Goal: Transaction & Acquisition: Purchase product/service

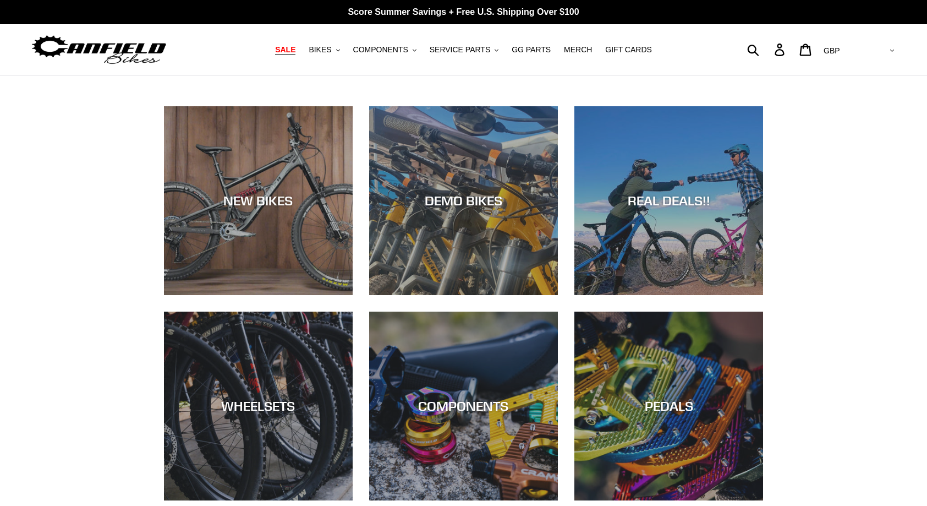
click at [295, 48] on span "SALE" at bounding box center [285, 49] width 20 height 9
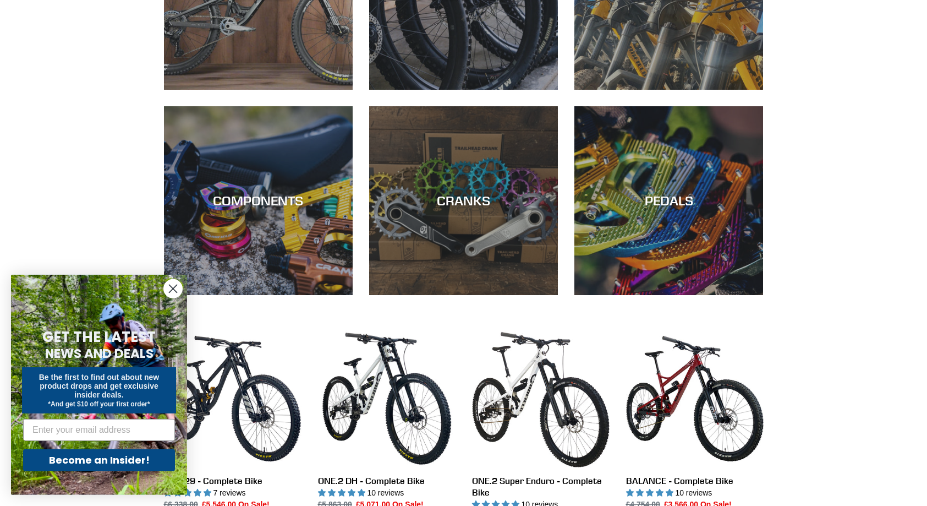
scroll to position [561, 0]
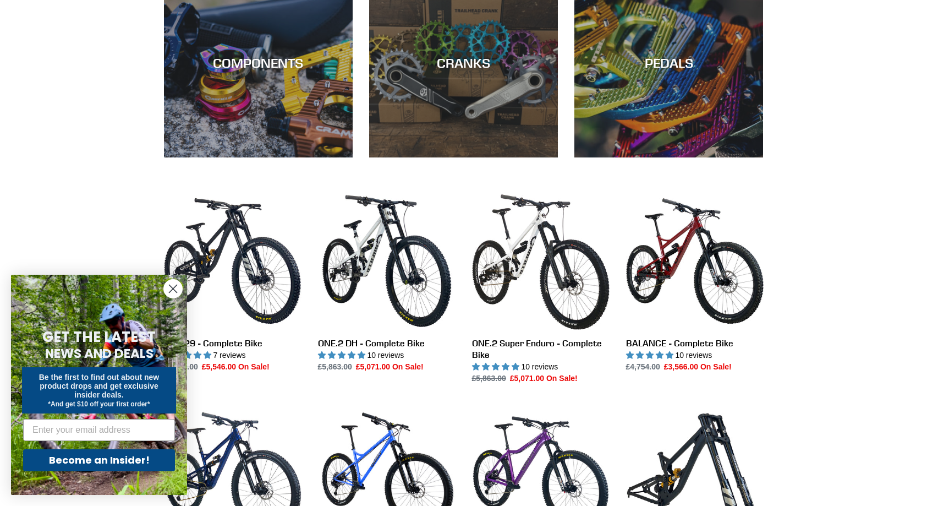
click at [169, 286] on circle "Close dialog" at bounding box center [173, 288] width 18 height 18
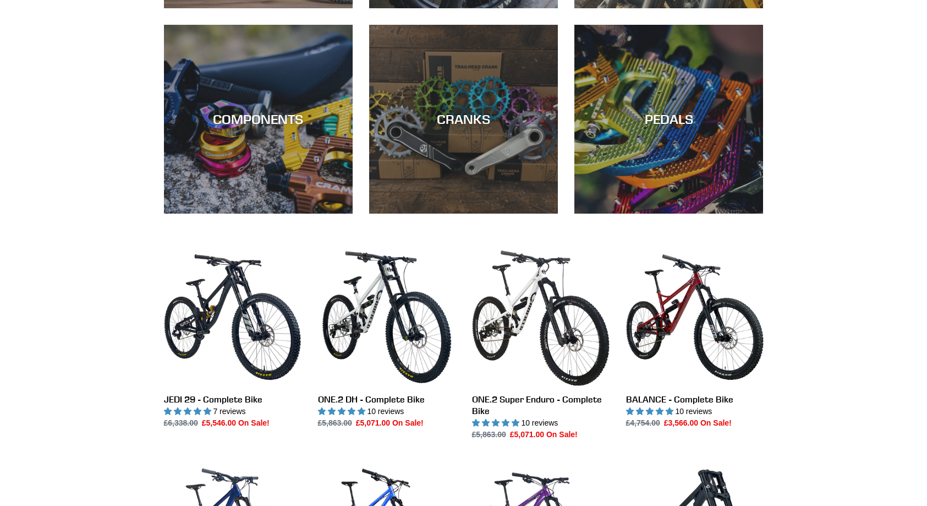
scroll to position [224, 0]
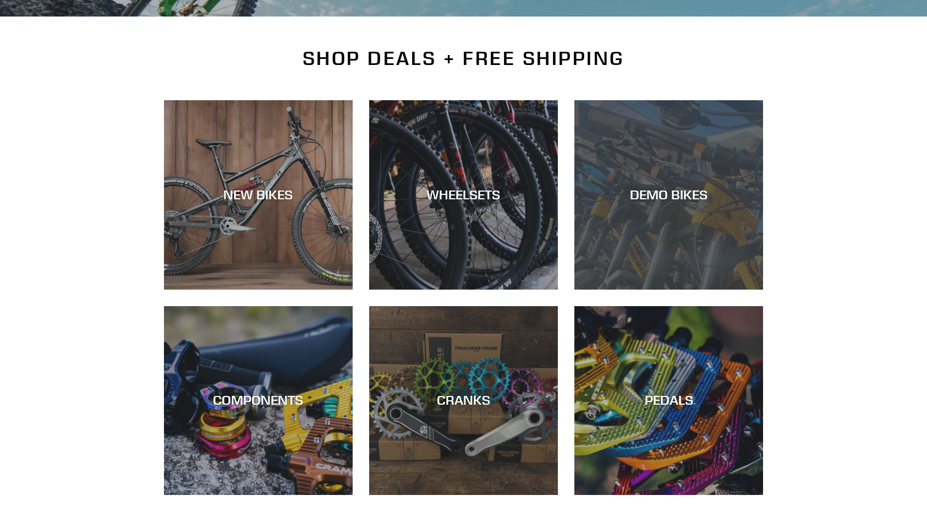
click at [623, 289] on div "DEMO BIKES" at bounding box center [668, 289] width 189 height 0
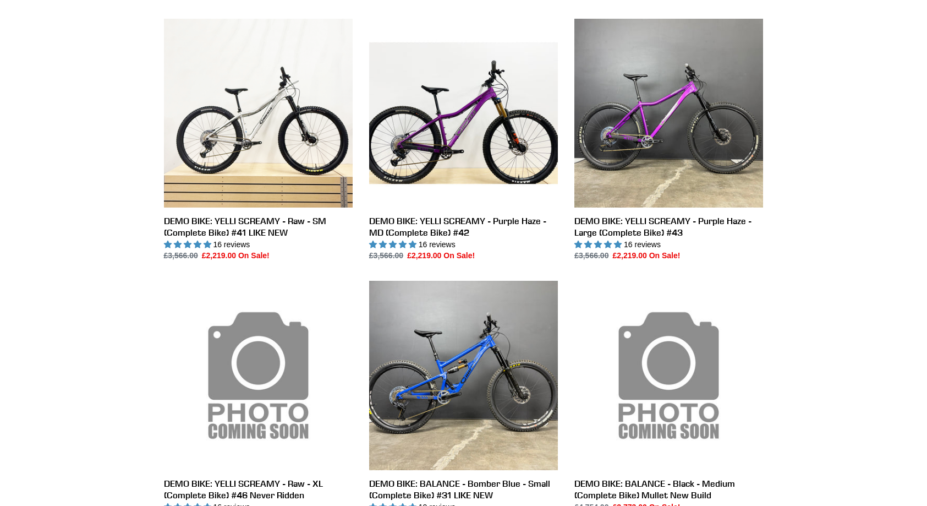
scroll to position [224, 0]
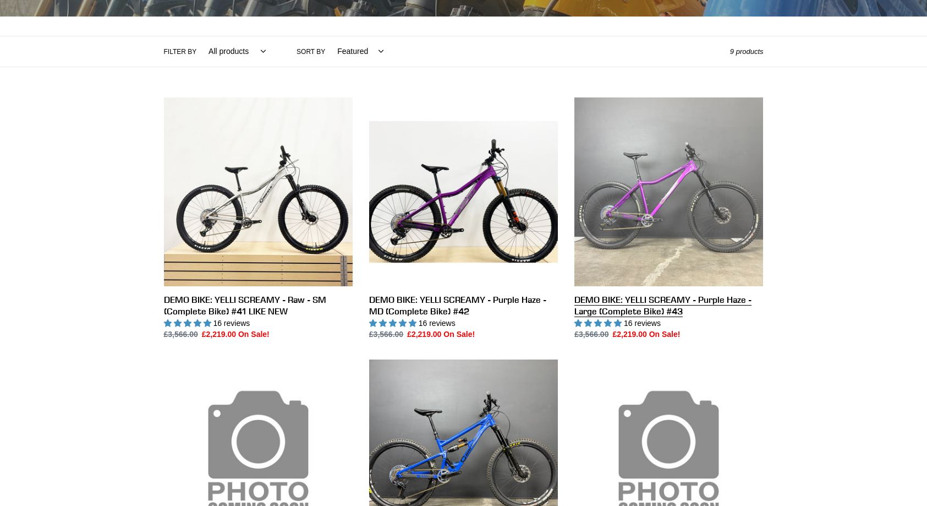
click at [704, 200] on link "DEMO BIKE: YELLI SCREAMY - Purple Haze - Large (Complete Bike) #43" at bounding box center [668, 218] width 189 height 243
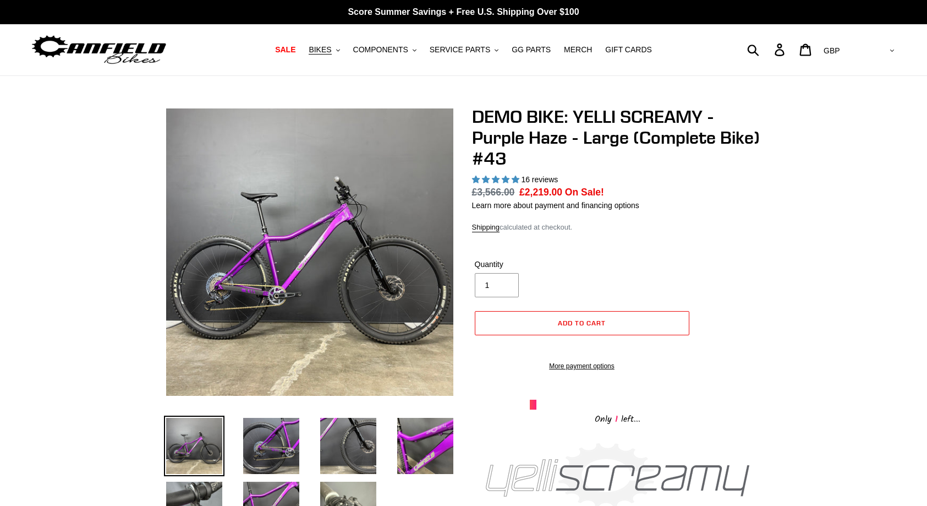
select select "highest-rating"
click at [330, 51] on span "BIKES" at bounding box center [320, 49] width 23 height 9
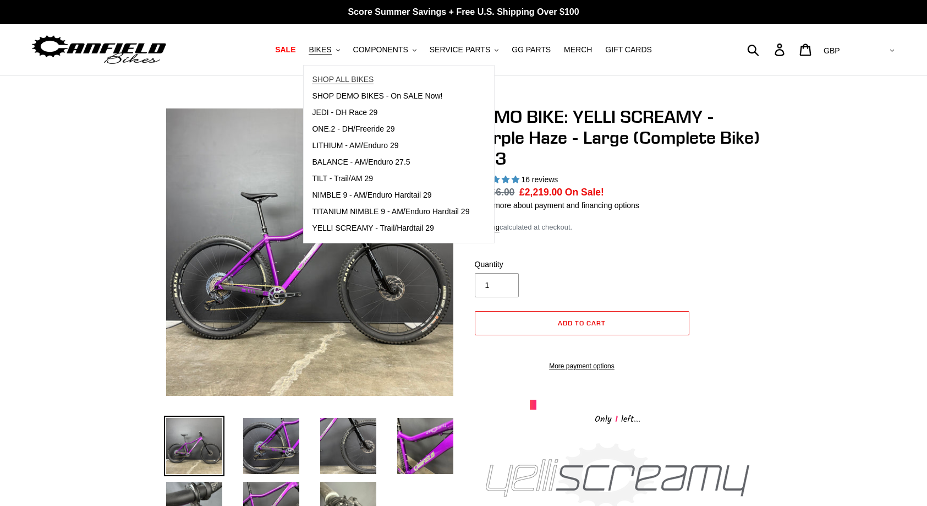
click at [352, 81] on span "SHOP ALL BIKES" at bounding box center [343, 79] width 62 height 9
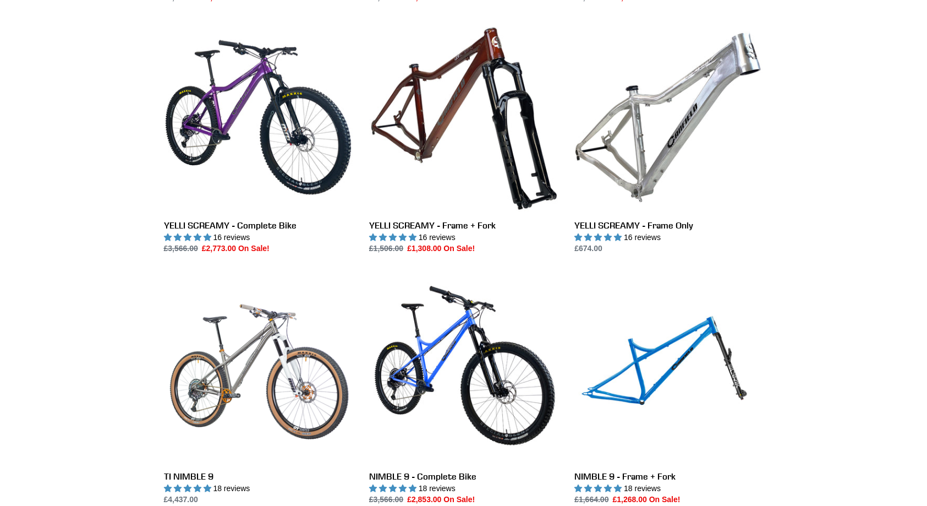
scroll to position [1010, 0]
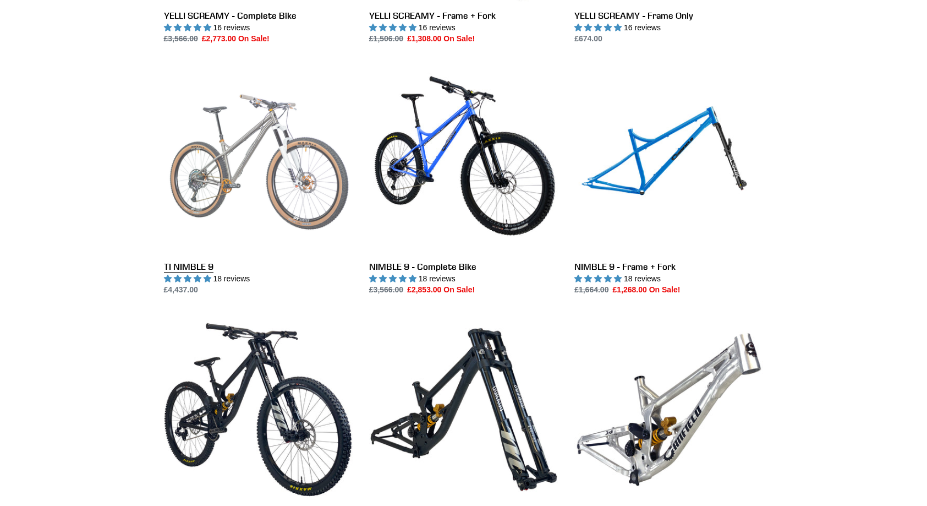
click at [279, 188] on link "TI NIMBLE 9" at bounding box center [258, 180] width 189 height 232
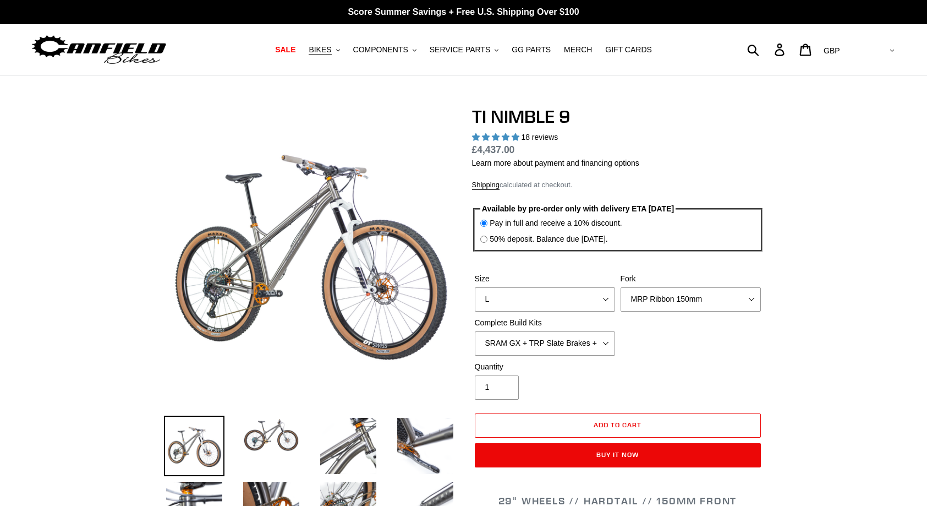
select select "highest-rating"
click at [621, 287] on select "MRP Ribbon 150mm RockShox Lyrik 150mm Fox Factory 36 150mm Cane Creek Helm 150m…" at bounding box center [691, 299] width 140 height 24
select select "RockShox Lyrik 150mm"
click option "RockShox Lyrik 150mm" at bounding box center [0, 0] width 0 height 0
click at [739, 343] on div "Size S M L XL / XXL (Specify at checkout) Fork MRP Ribbon 150mm RockShox Lyrik …" at bounding box center [618, 317] width 292 height 88
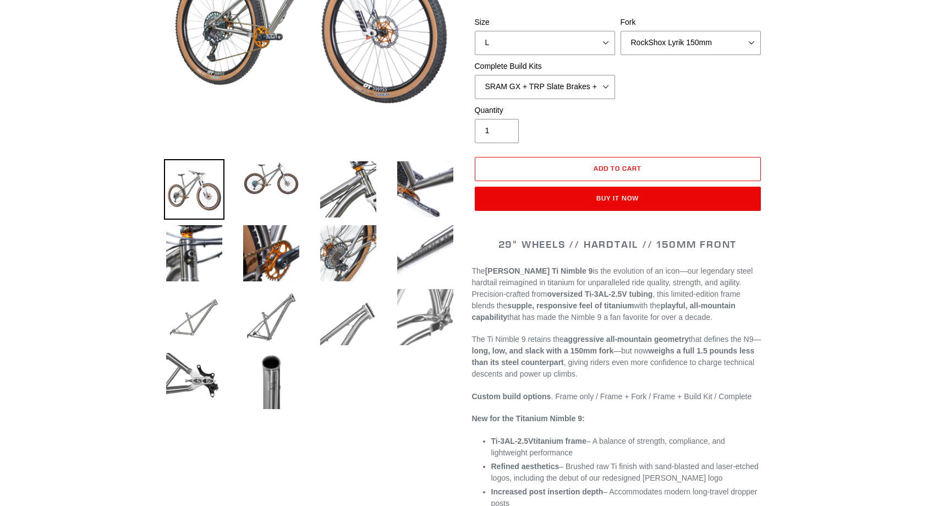
scroll to position [112, 0]
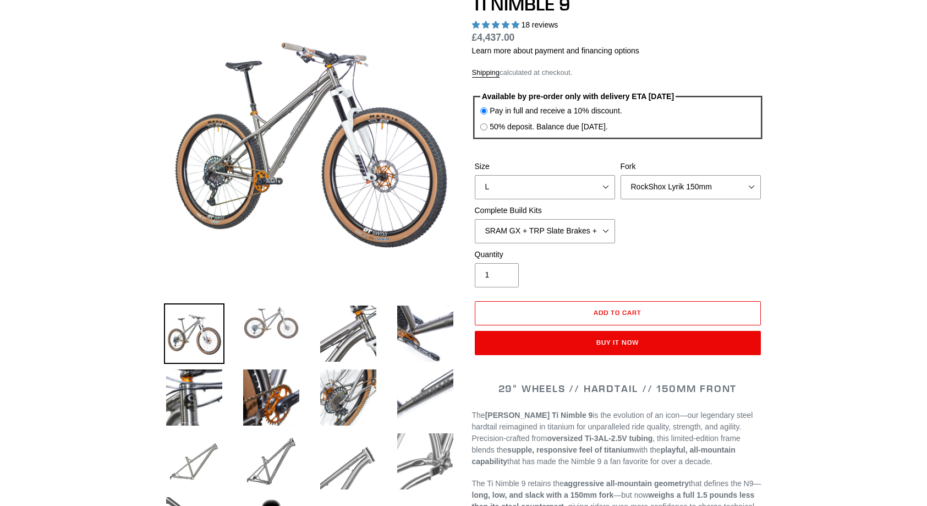
click at [285, 333] on img at bounding box center [271, 322] width 61 height 39
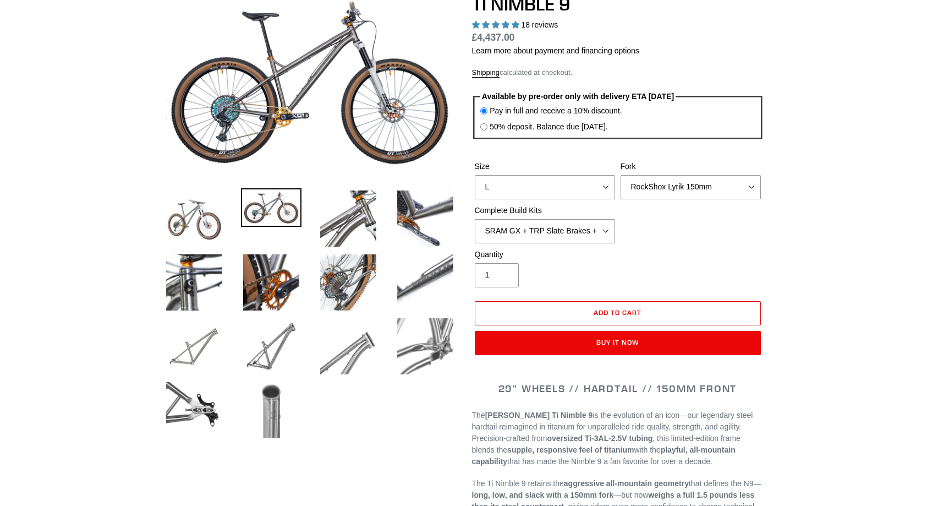
scroll to position [0, 0]
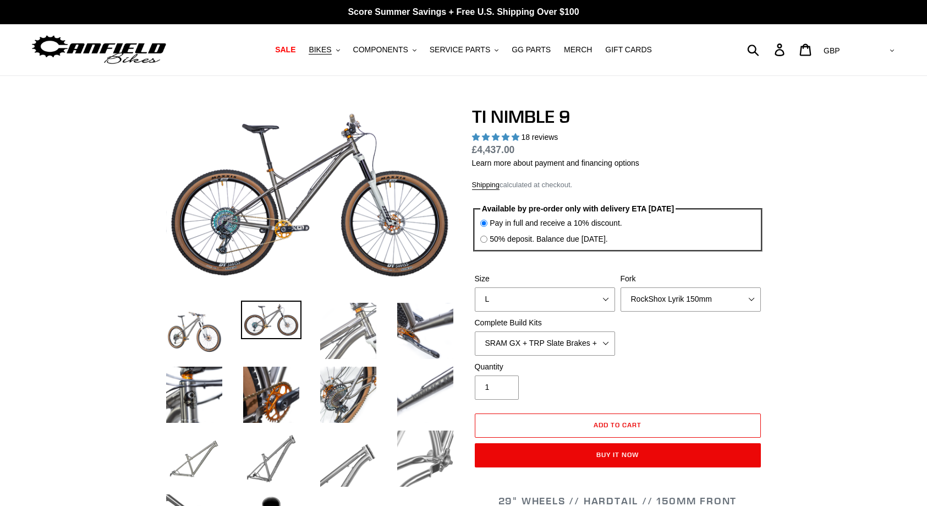
click at [355, 335] on img at bounding box center [348, 330] width 61 height 61
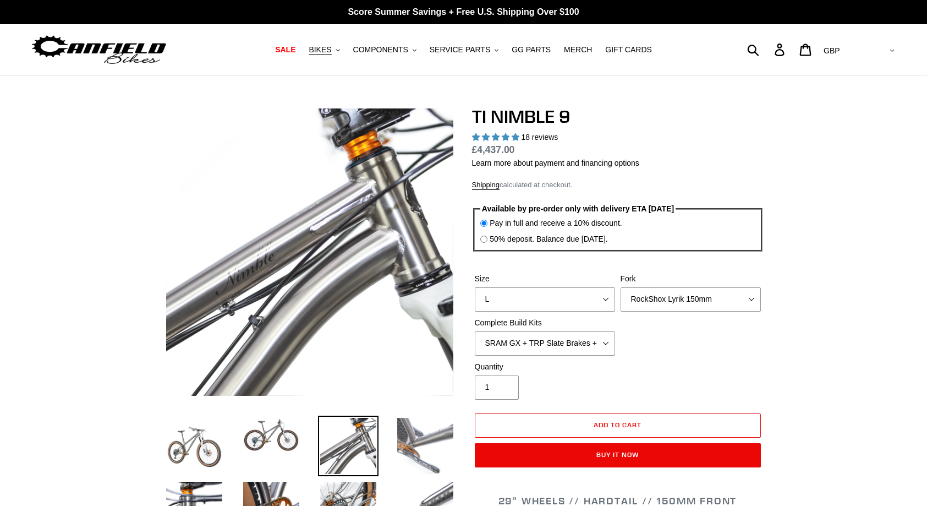
click at [424, 452] on img at bounding box center [425, 445] width 61 height 61
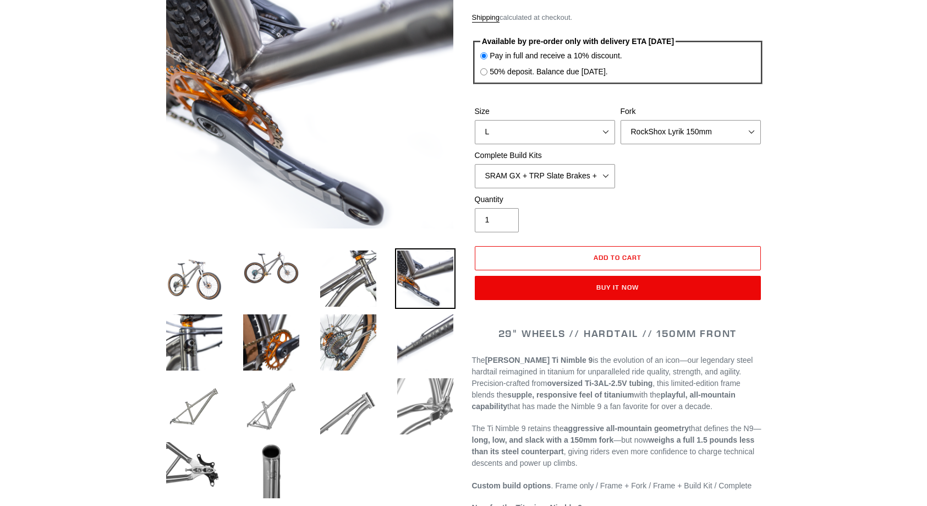
scroll to position [168, 0]
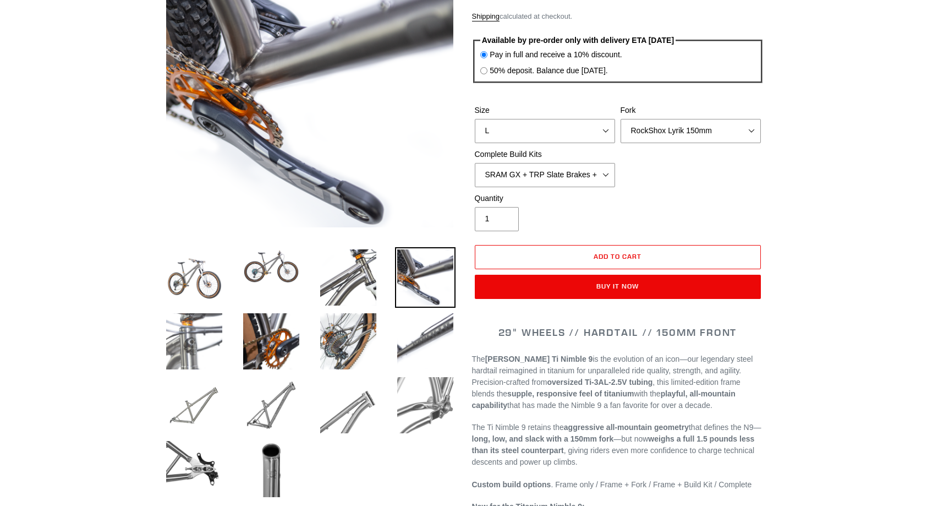
click at [190, 348] on img at bounding box center [194, 341] width 61 height 61
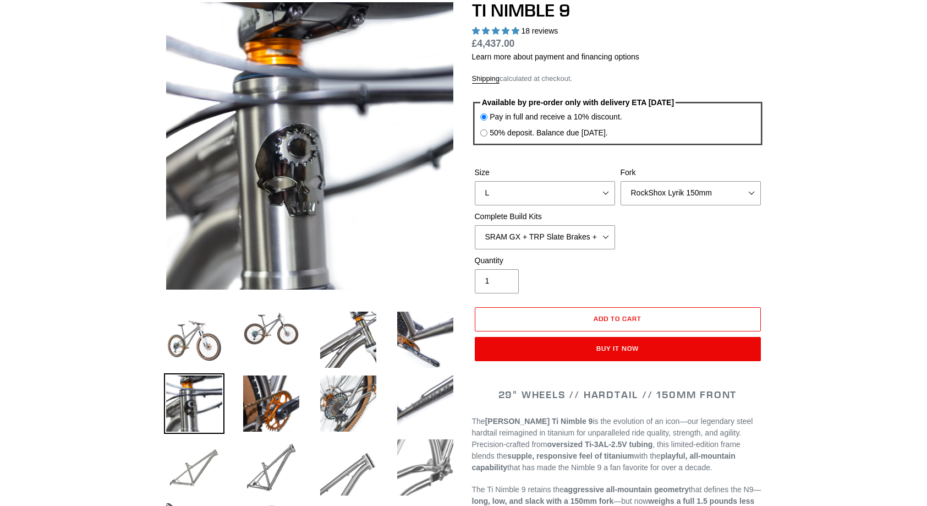
scroll to position [112, 0]
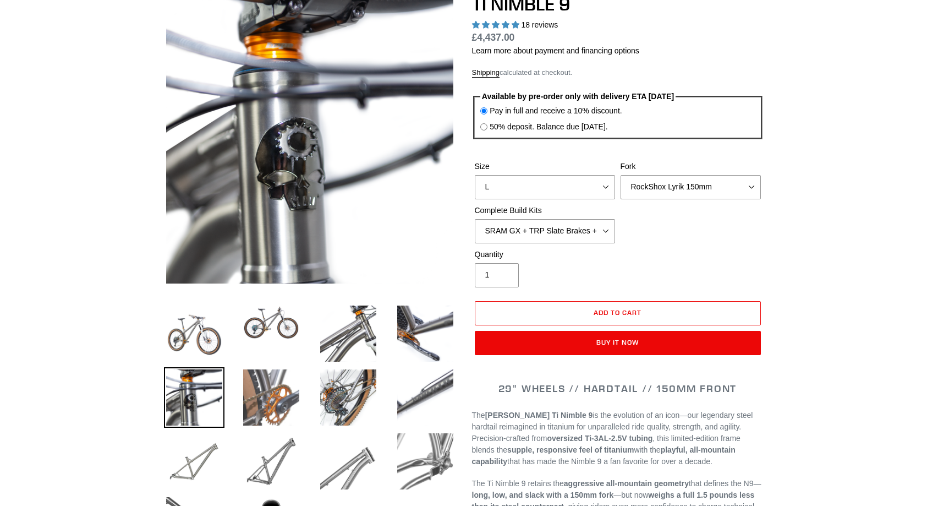
click at [282, 405] on img at bounding box center [271, 397] width 61 height 61
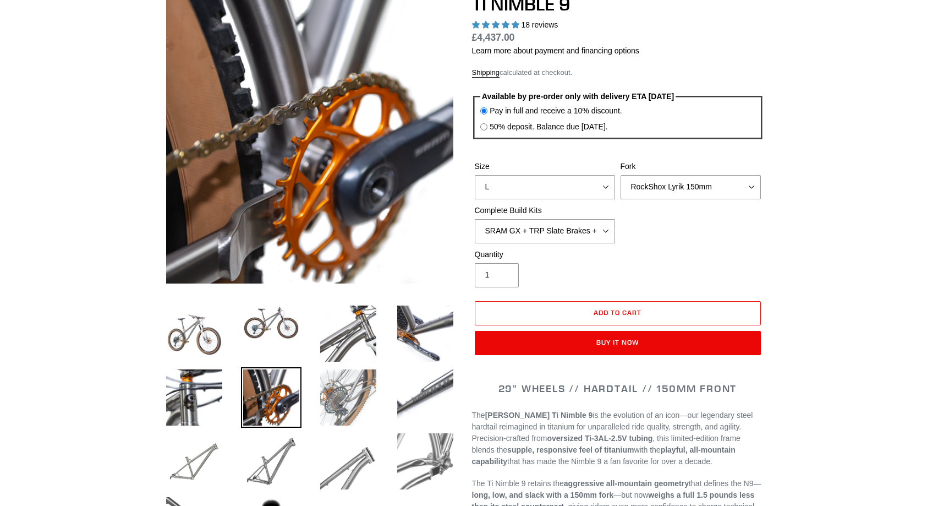
click at [333, 405] on img at bounding box center [348, 397] width 61 height 61
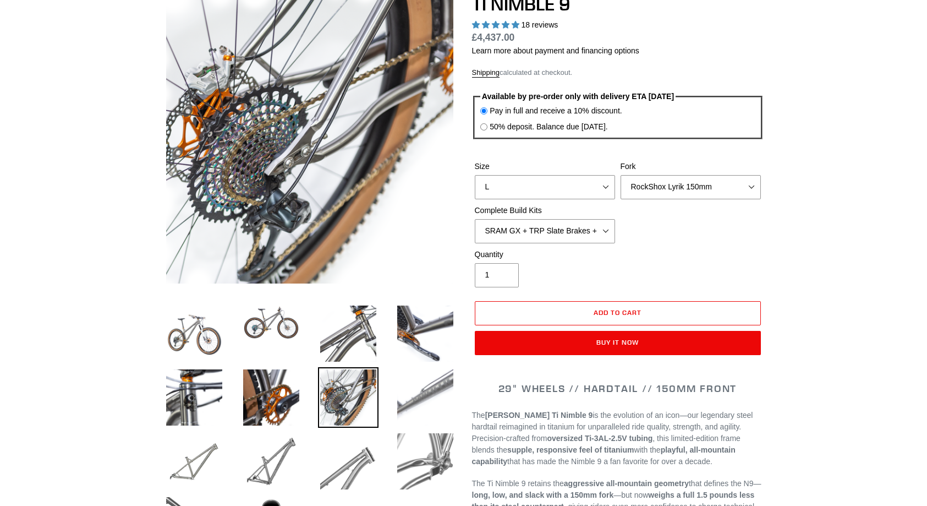
click at [428, 407] on img at bounding box center [425, 397] width 61 height 61
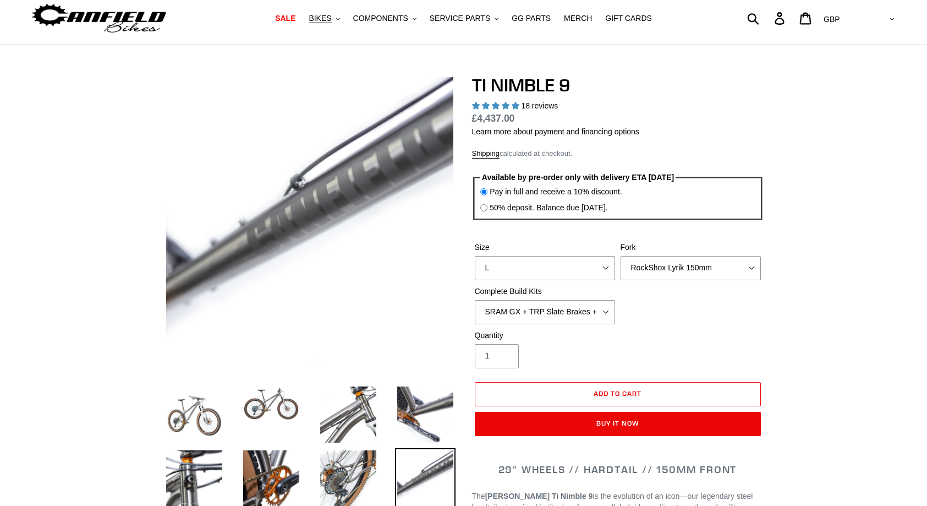
scroll to position [200, 0]
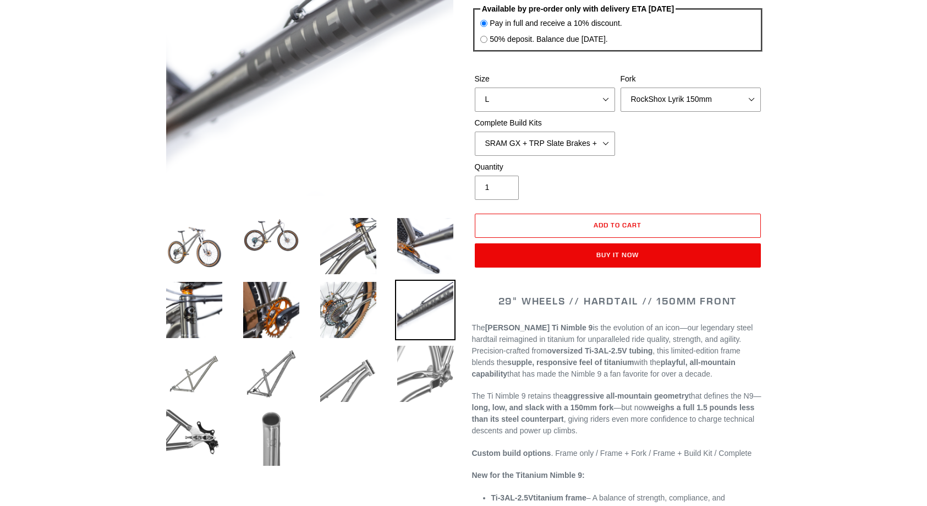
click at [259, 443] on img at bounding box center [271, 437] width 61 height 61
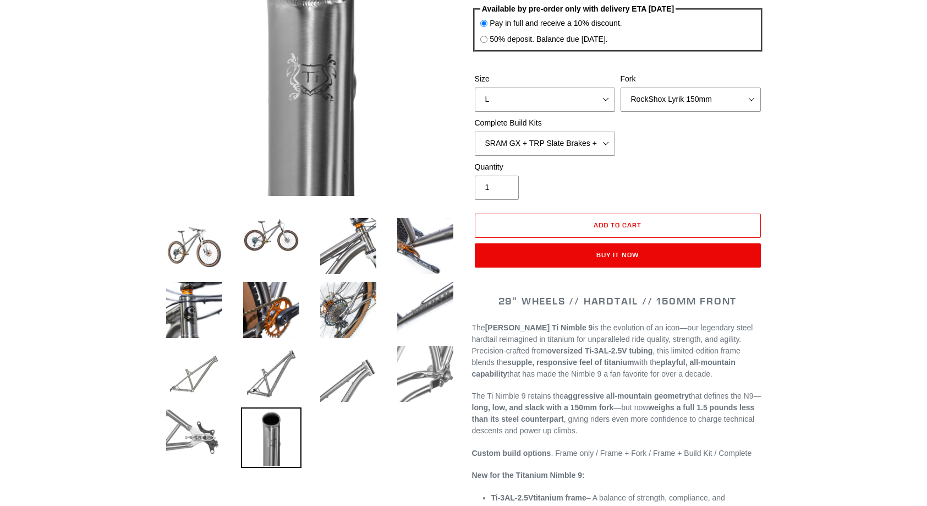
click at [189, 437] on img at bounding box center [194, 437] width 61 height 61
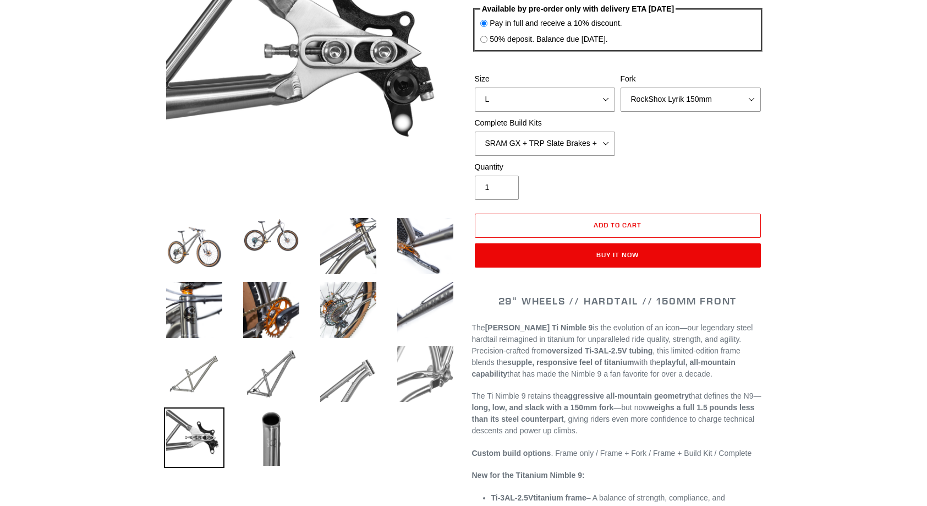
scroll to position [144, 0]
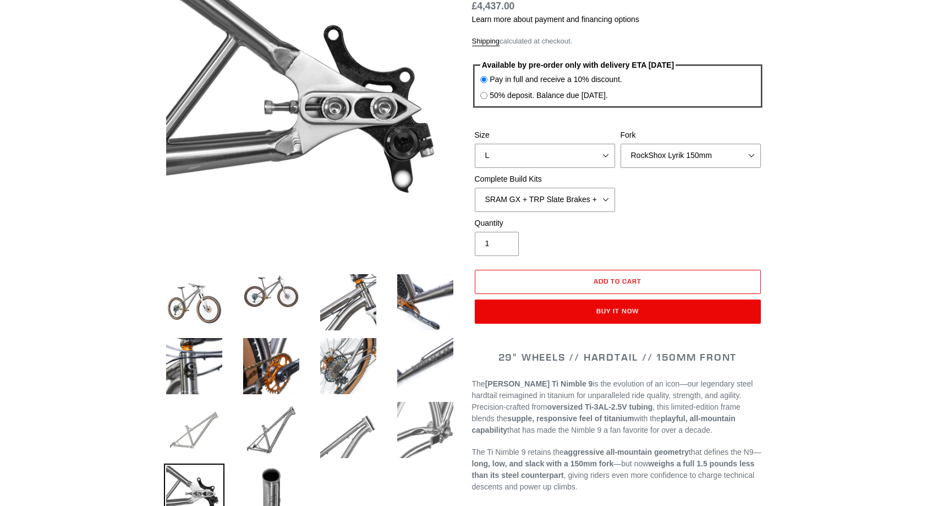
click at [187, 429] on img at bounding box center [194, 429] width 61 height 61
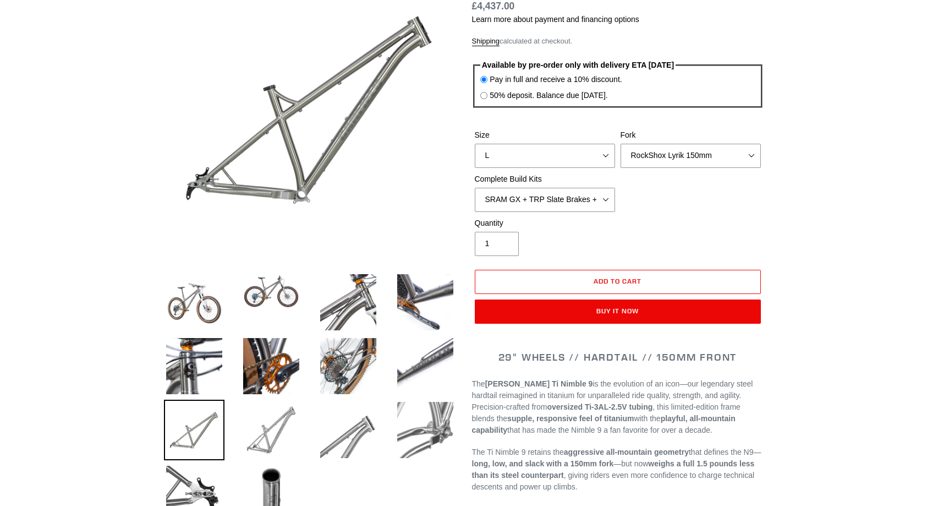
click at [256, 442] on img at bounding box center [271, 429] width 61 height 61
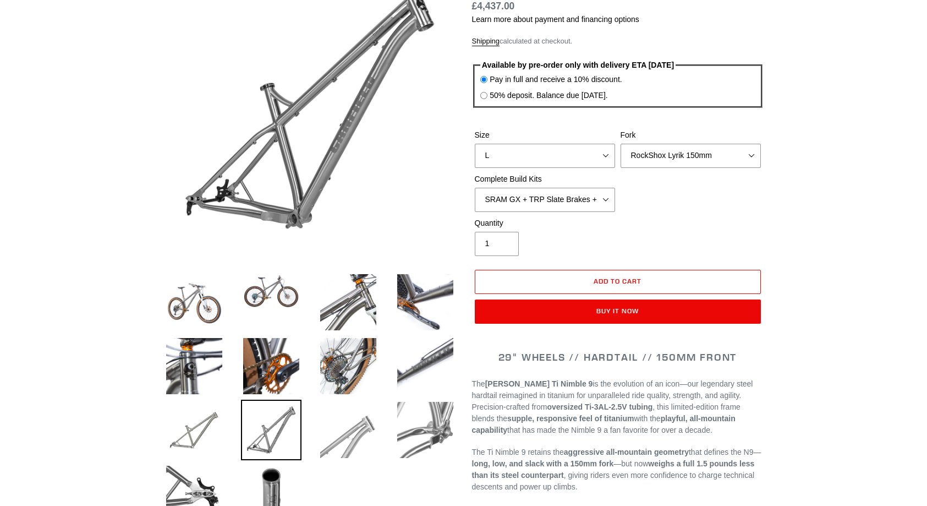
click at [358, 443] on img at bounding box center [348, 429] width 61 height 61
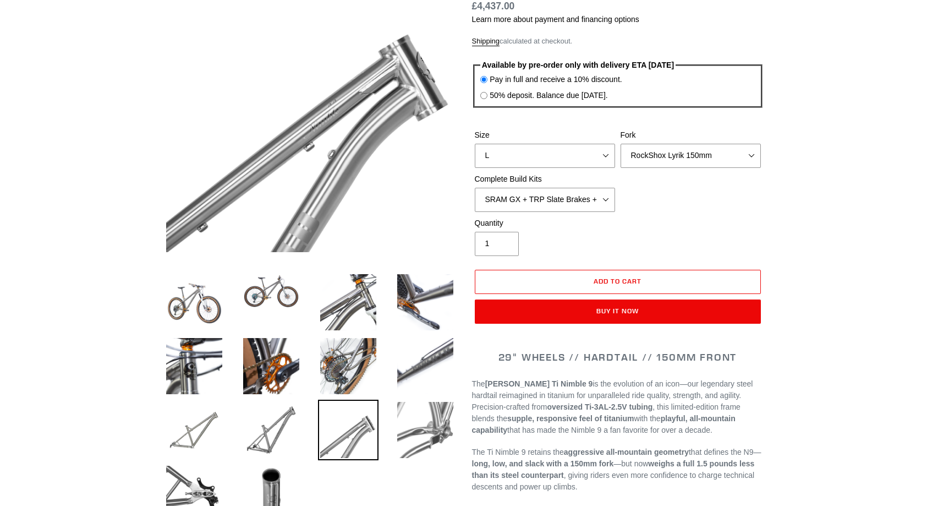
click at [354, 443] on img at bounding box center [348, 429] width 61 height 61
click at [403, 442] on img at bounding box center [425, 429] width 61 height 61
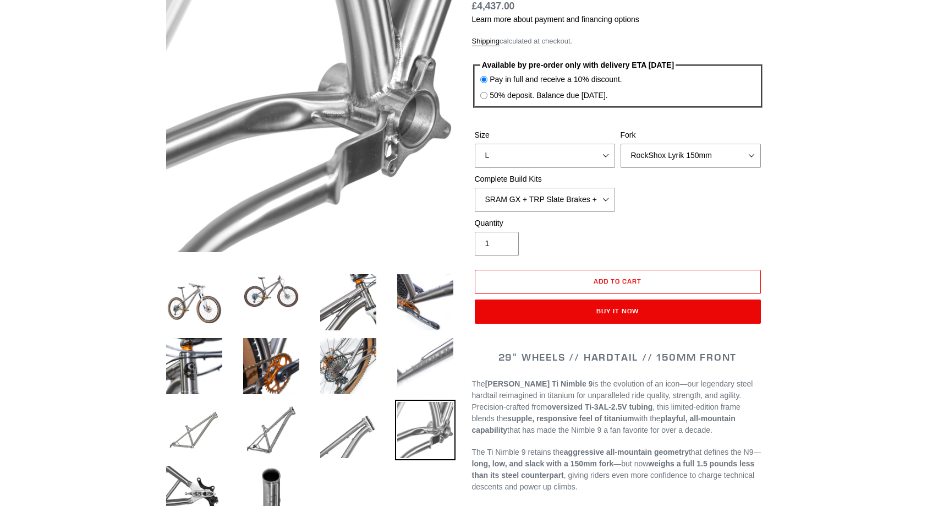
click at [436, 375] on img at bounding box center [425, 366] width 61 height 61
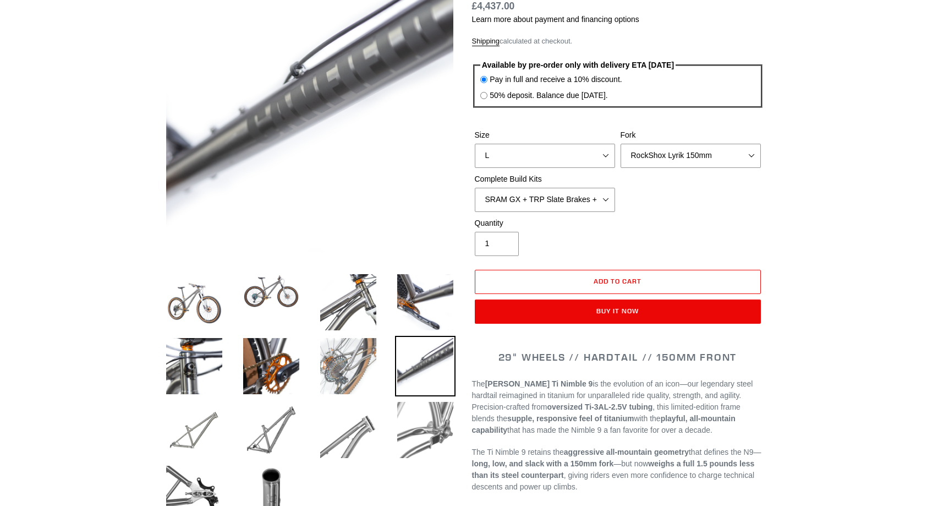
click at [349, 368] on img at bounding box center [348, 366] width 61 height 61
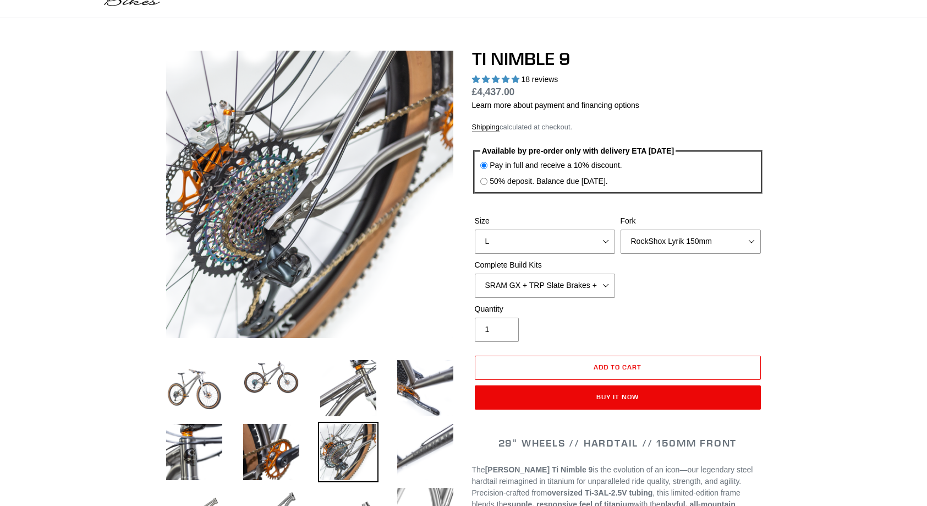
scroll to position [31, 0]
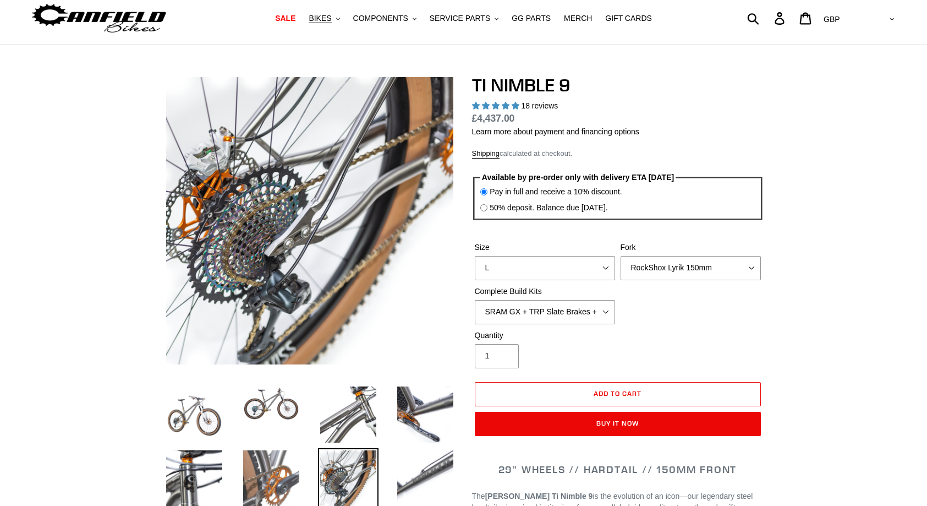
click at [287, 471] on img at bounding box center [271, 478] width 61 height 61
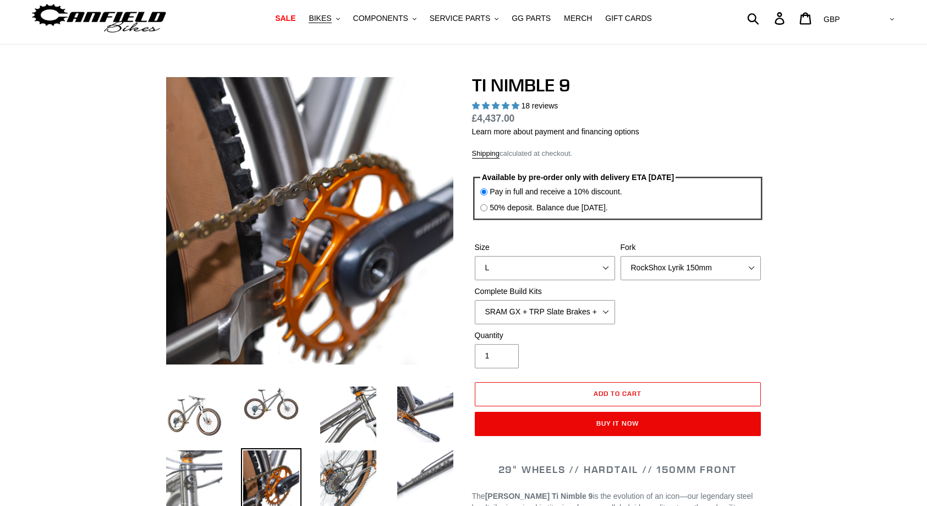
click at [184, 468] on img at bounding box center [194, 478] width 61 height 61
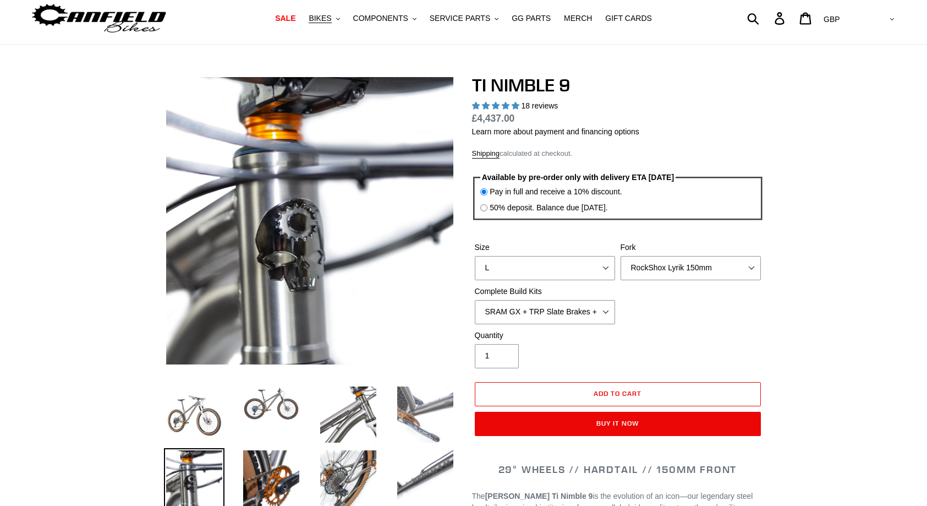
click at [418, 413] on img at bounding box center [425, 414] width 61 height 61
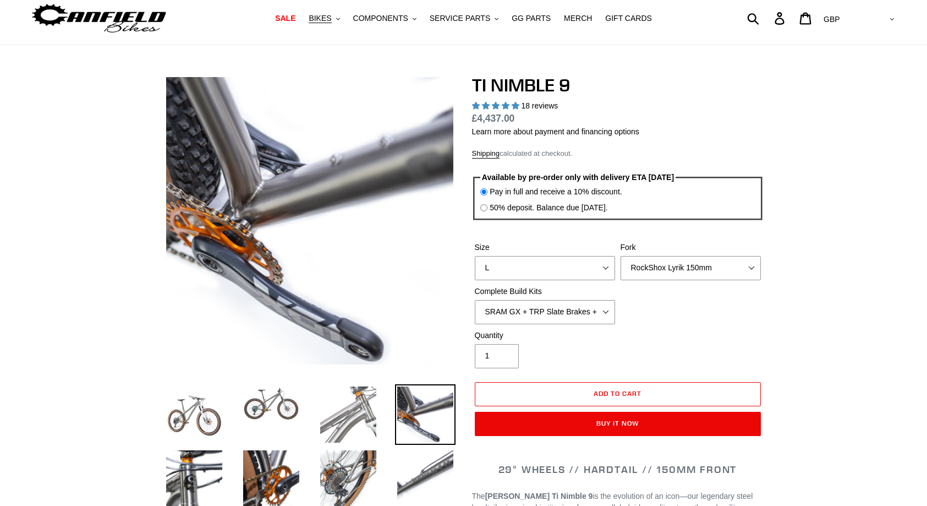
click at [337, 414] on img at bounding box center [348, 414] width 61 height 61
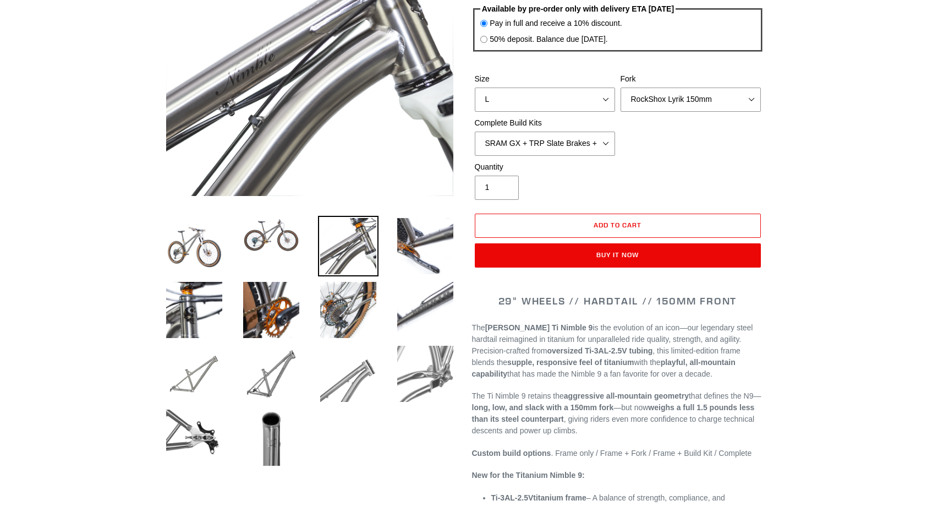
scroll to position [0, 0]
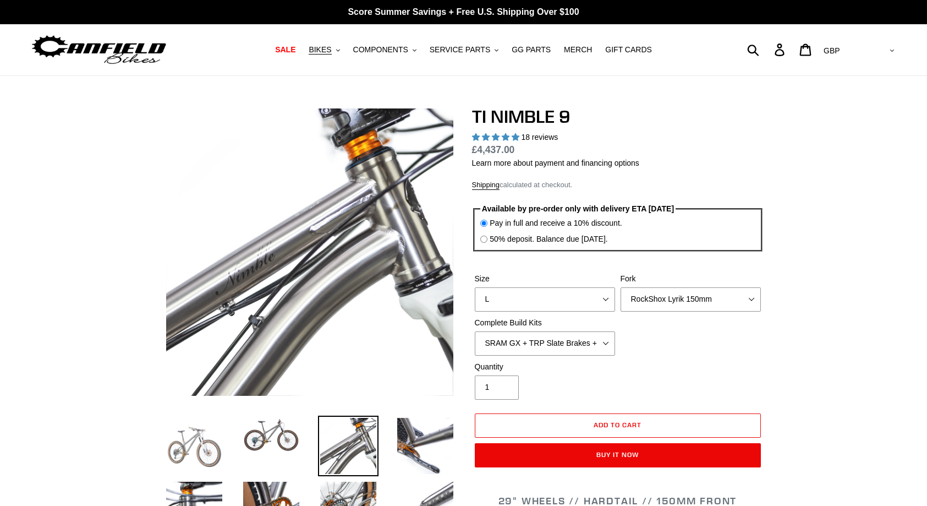
click at [211, 449] on img at bounding box center [194, 445] width 61 height 61
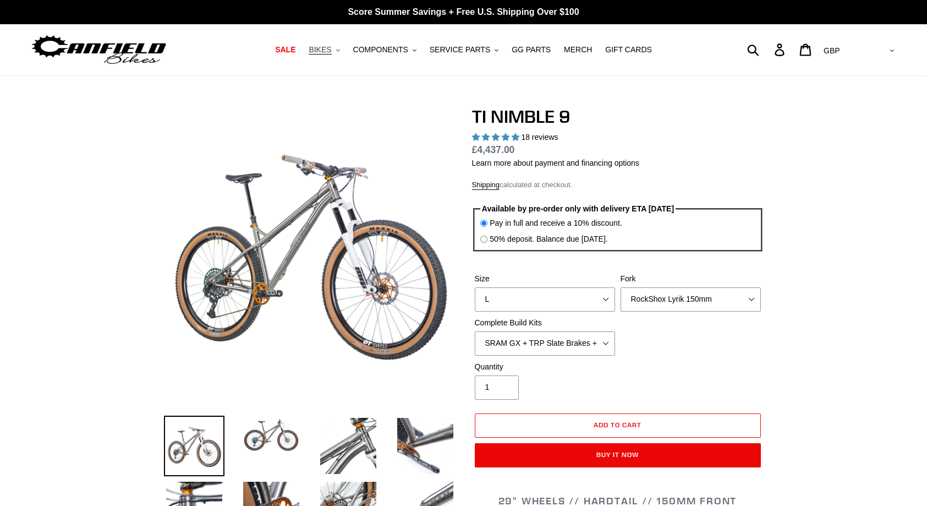
click at [340, 52] on icon ".cls-1{fill:#231f20}" at bounding box center [338, 50] width 4 height 4
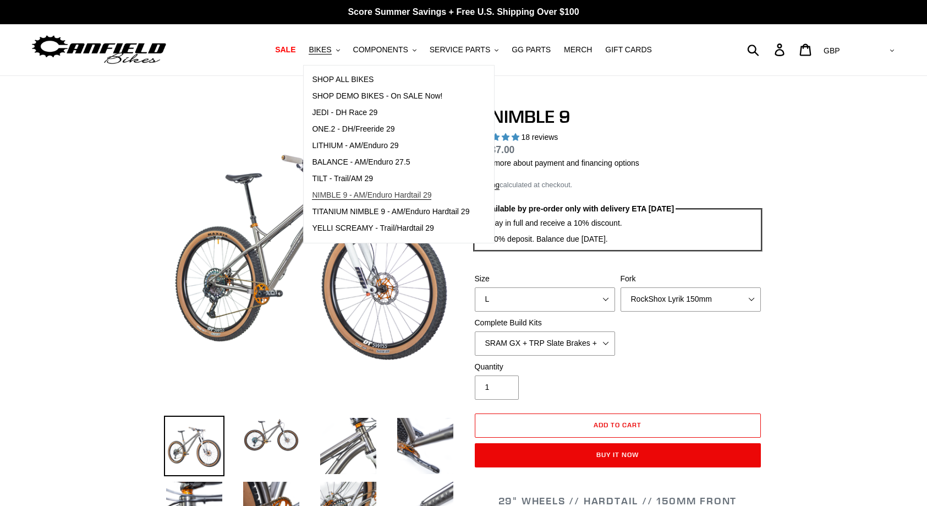
click at [368, 195] on span "NIMBLE 9 - AM/Enduro Hardtail 29" at bounding box center [371, 194] width 119 height 9
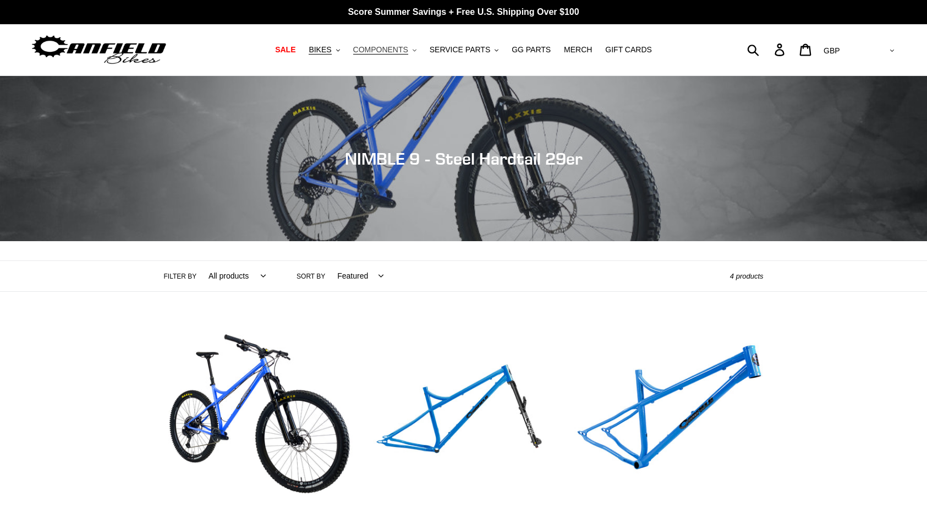
click at [391, 52] on span "COMPONENTS" at bounding box center [380, 49] width 55 height 9
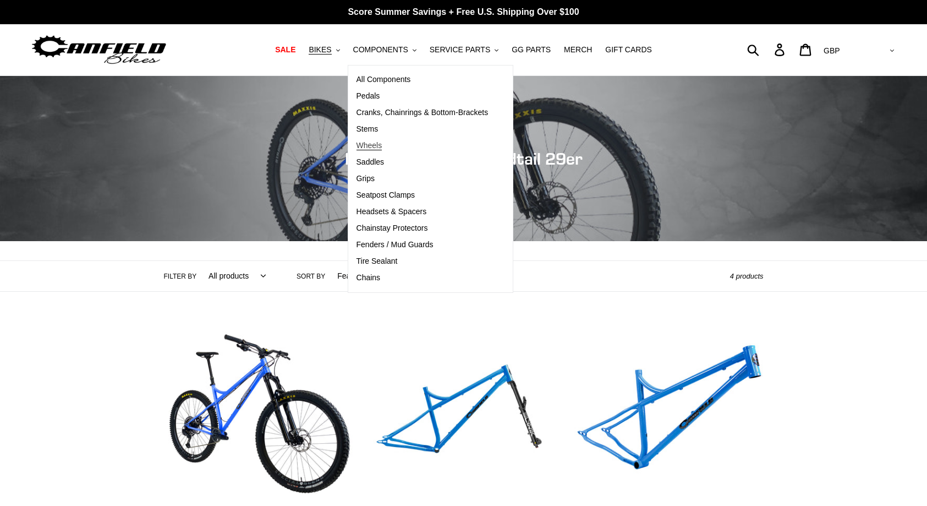
click at [382, 145] on span "Wheels" at bounding box center [370, 145] width 26 height 9
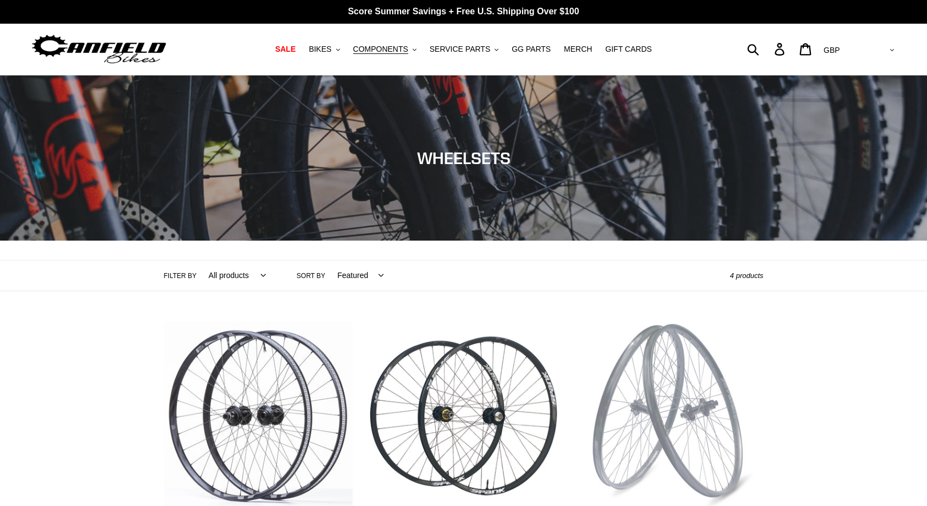
scroll to position [168, 0]
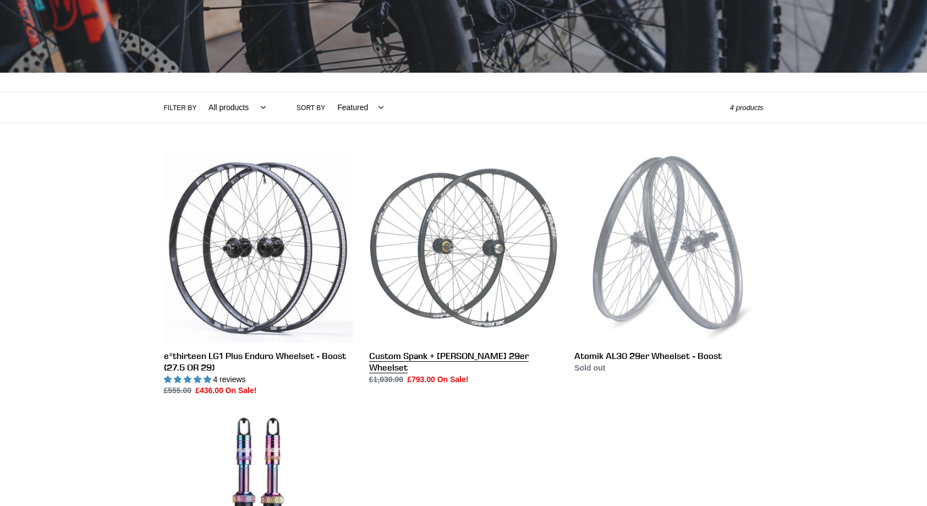
click at [445, 264] on link "Custom Spank + [PERSON_NAME] 29er Wheelset" at bounding box center [463, 270] width 189 height 232
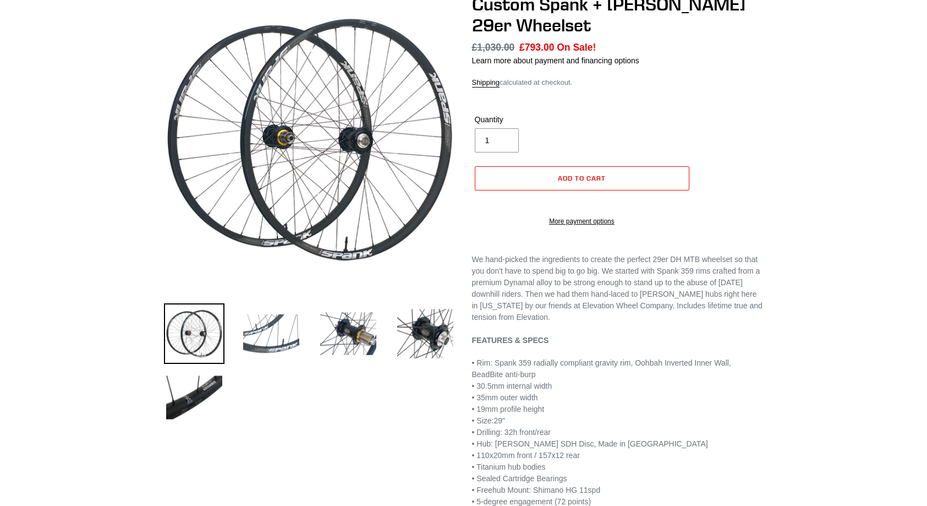
click at [255, 338] on img at bounding box center [271, 333] width 61 height 61
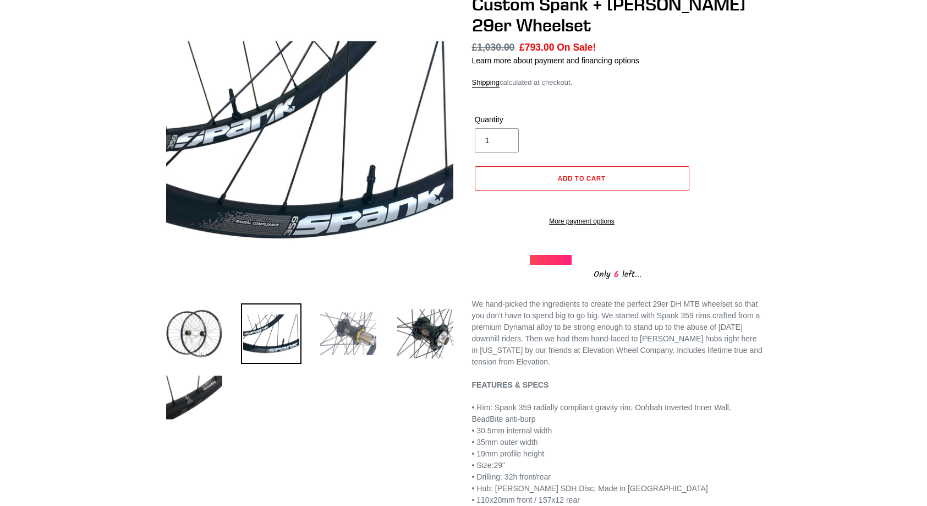
click at [319, 338] on img at bounding box center [348, 333] width 61 height 61
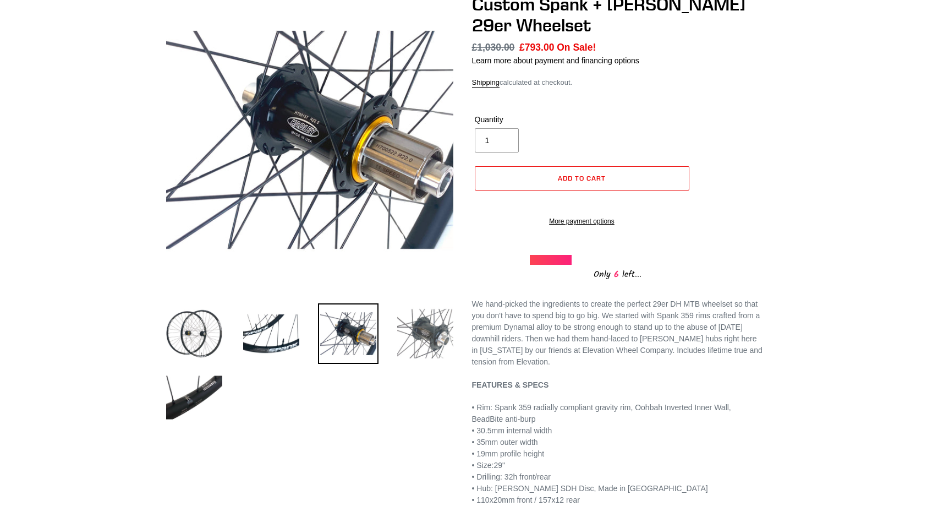
click at [409, 339] on img at bounding box center [425, 333] width 61 height 61
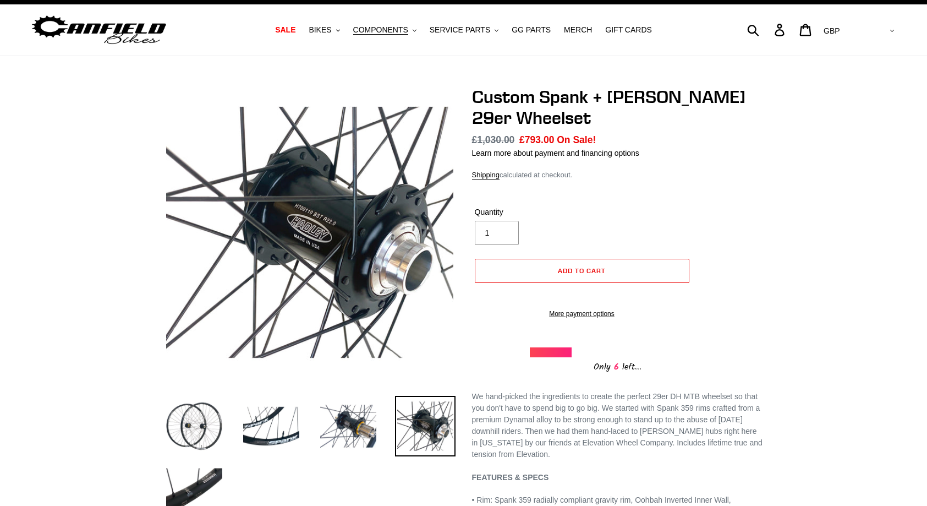
scroll to position [0, 0]
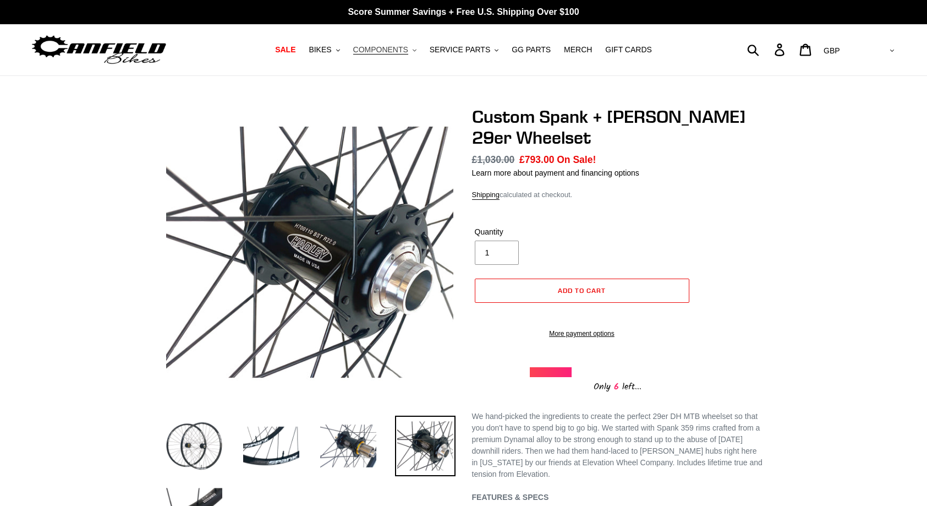
click at [404, 53] on span "COMPONENTS" at bounding box center [380, 49] width 55 height 9
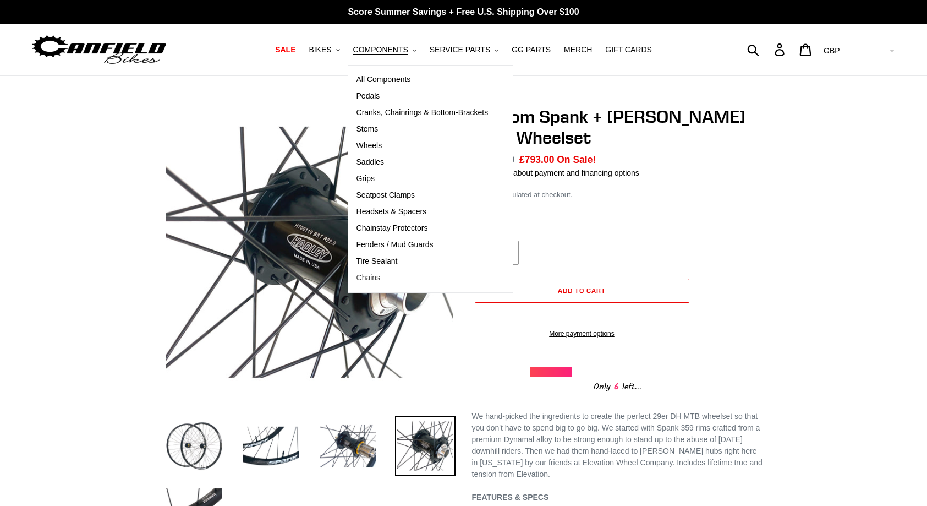
click at [377, 281] on span "Chains" at bounding box center [369, 277] width 24 height 9
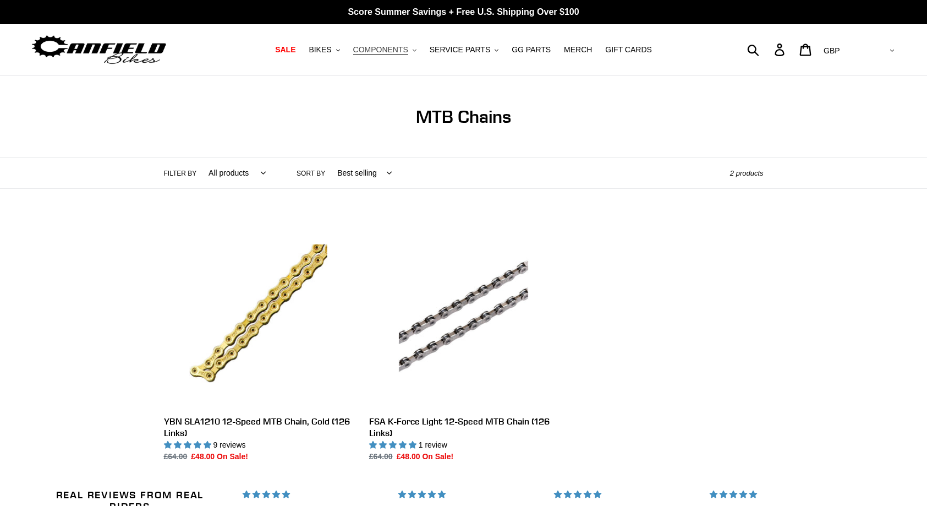
click at [422, 48] on button "COMPONENTS .cls-1{fill:#231f20}" at bounding box center [385, 49] width 74 height 15
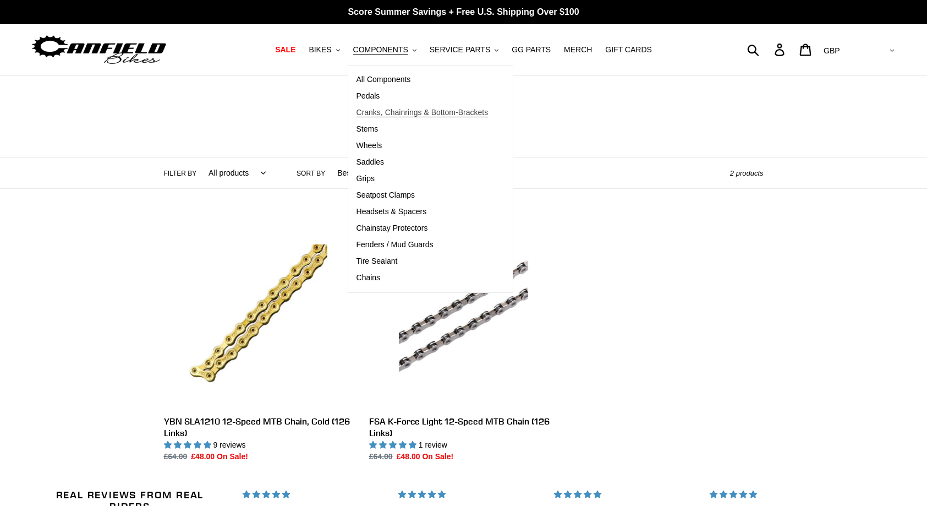
click at [471, 111] on span "Cranks, Chainrings & Bottom-Brackets" at bounding box center [423, 112] width 132 height 9
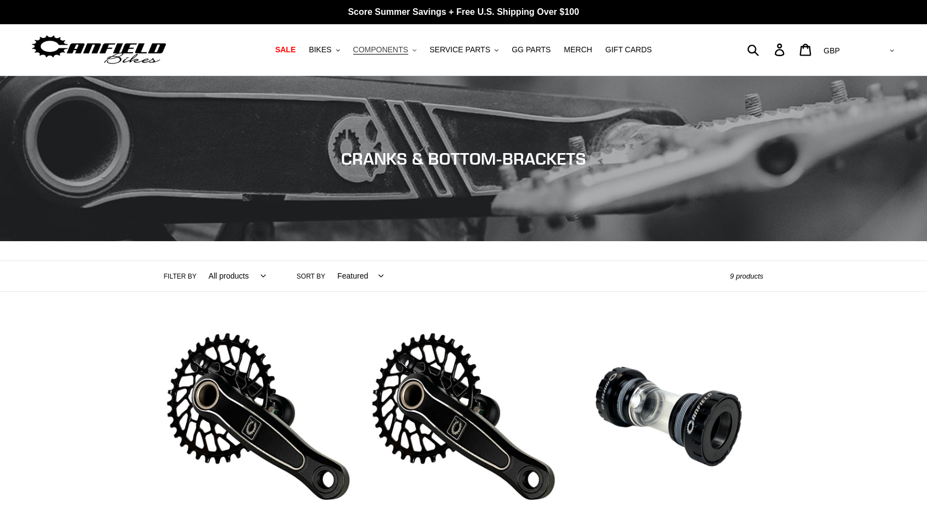
click at [422, 51] on button "COMPONENTS .cls-1{fill:#231f20}" at bounding box center [385, 49] width 74 height 15
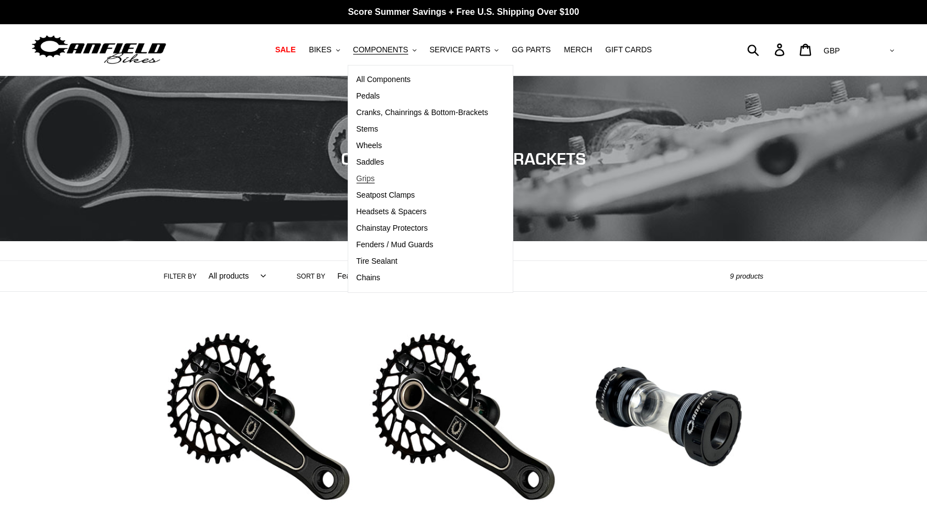
click at [371, 177] on span "Grips" at bounding box center [366, 178] width 18 height 9
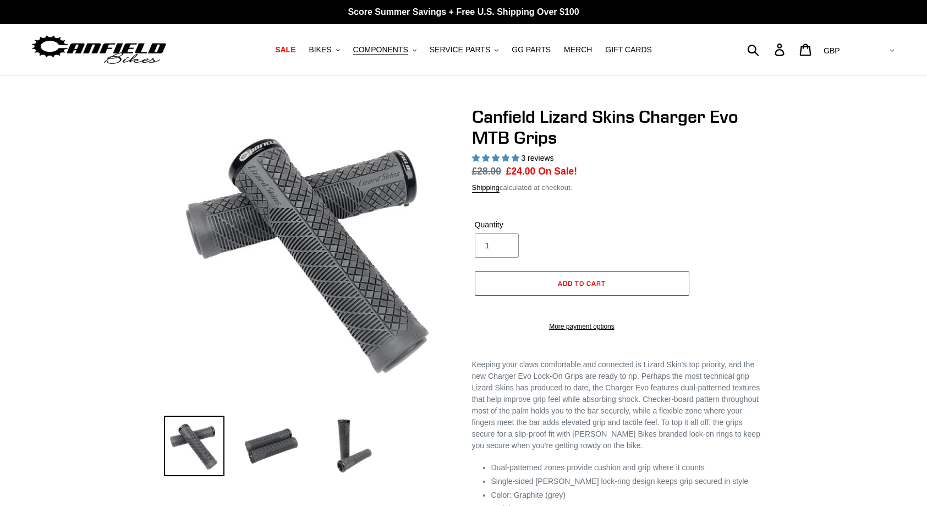
select select "highest-rating"
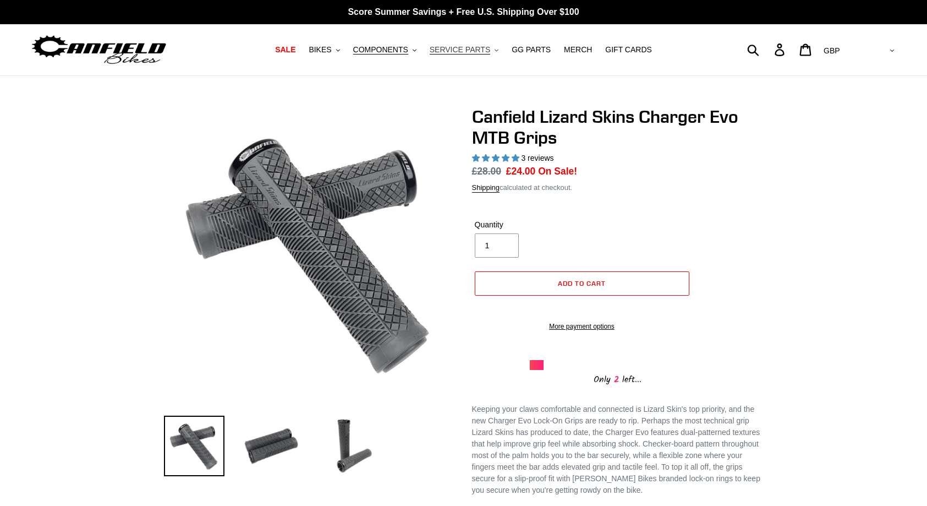
click at [480, 47] on span "SERVICE PARTS" at bounding box center [460, 49] width 61 height 9
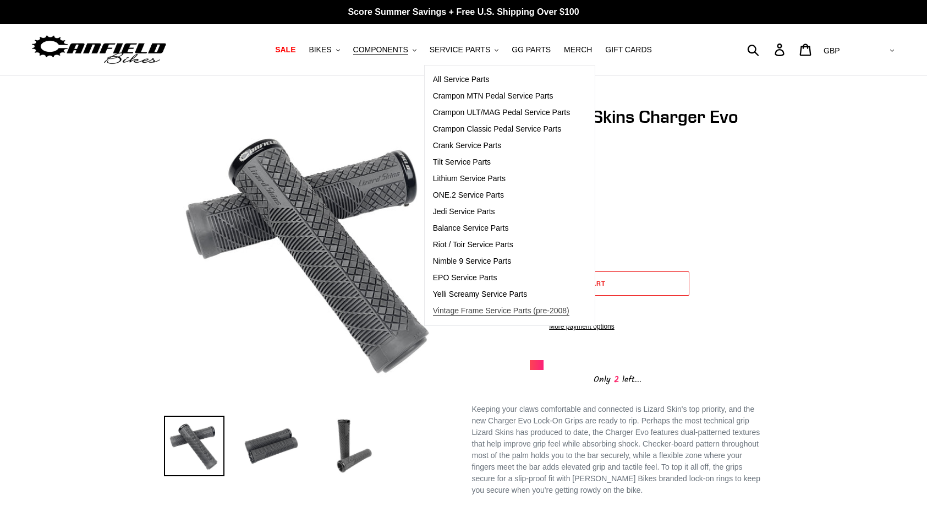
click at [510, 310] on span "Vintage Frame Service Parts (pre-2008)" at bounding box center [501, 310] width 136 height 9
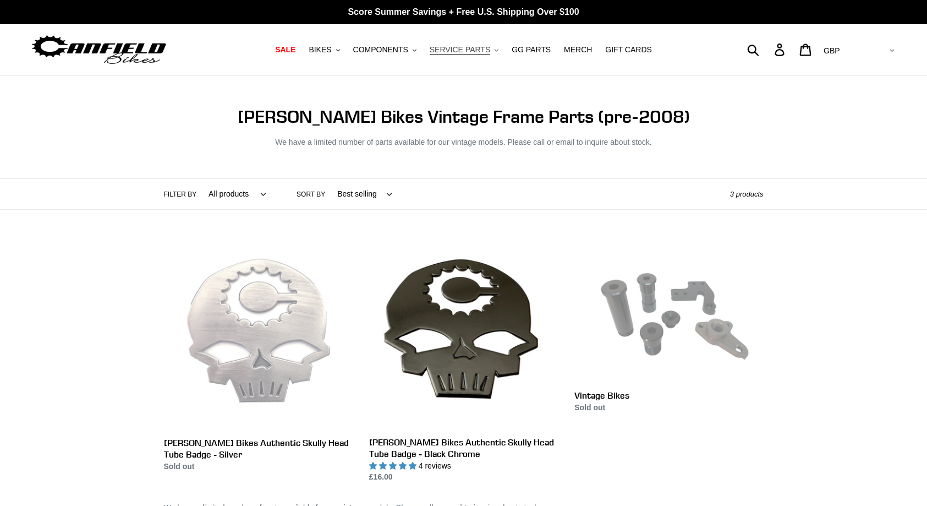
click at [490, 51] on button "SERVICE PARTS .cls-1{fill:#231f20}" at bounding box center [464, 49] width 80 height 15
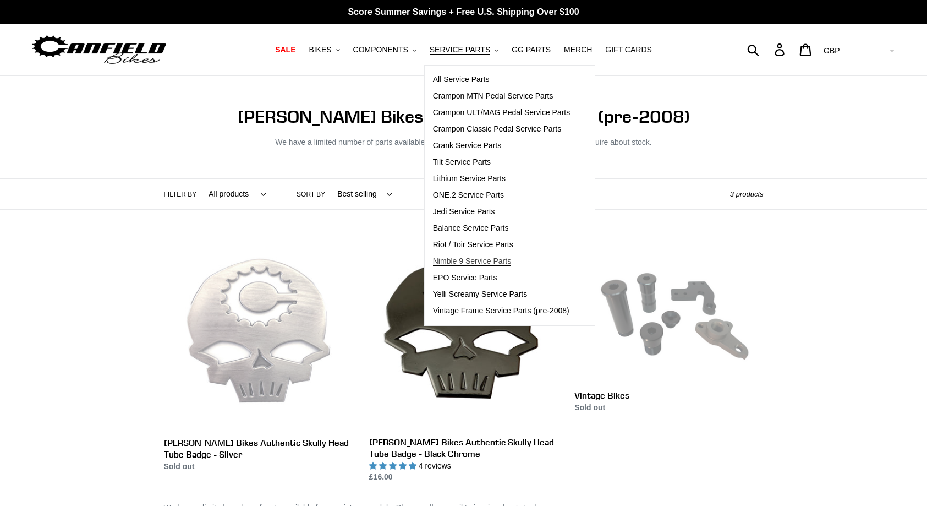
click at [502, 261] on span "Nimble 9 Service Parts" at bounding box center [472, 260] width 78 height 9
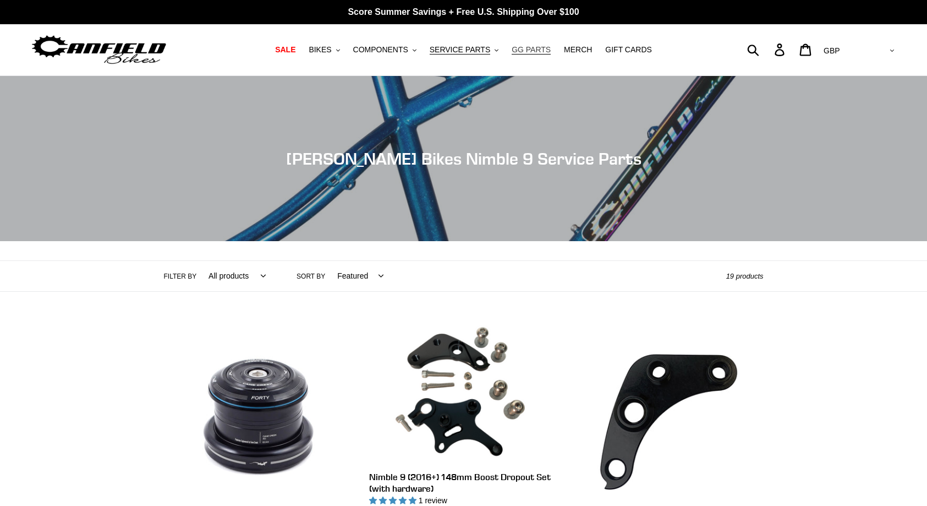
click at [527, 53] on span "GG PARTS" at bounding box center [531, 49] width 39 height 9
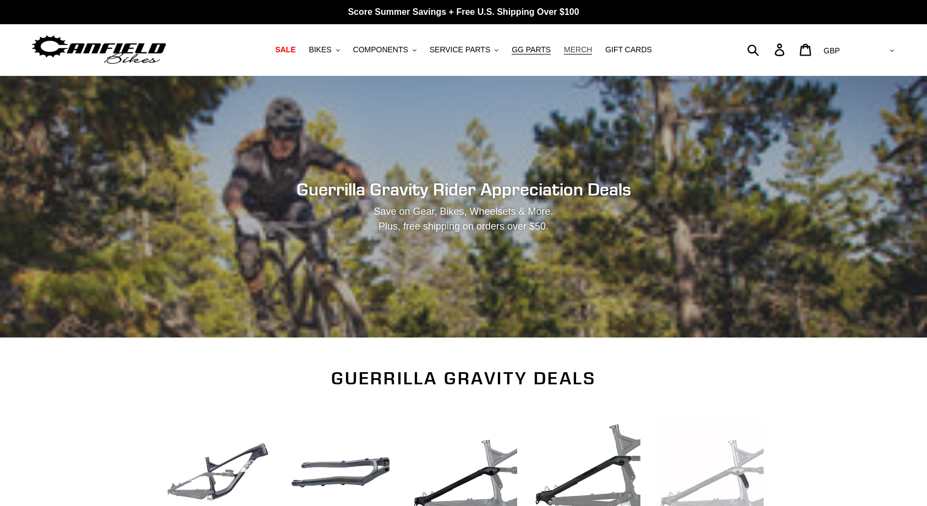
click at [572, 49] on span "MERCH" at bounding box center [578, 49] width 28 height 9
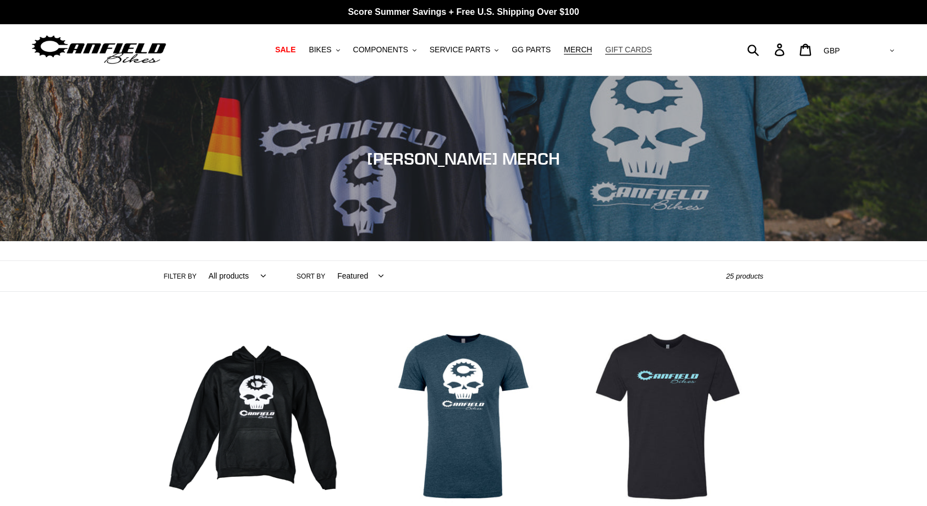
click at [630, 50] on span "GIFT CARDS" at bounding box center [628, 49] width 47 height 9
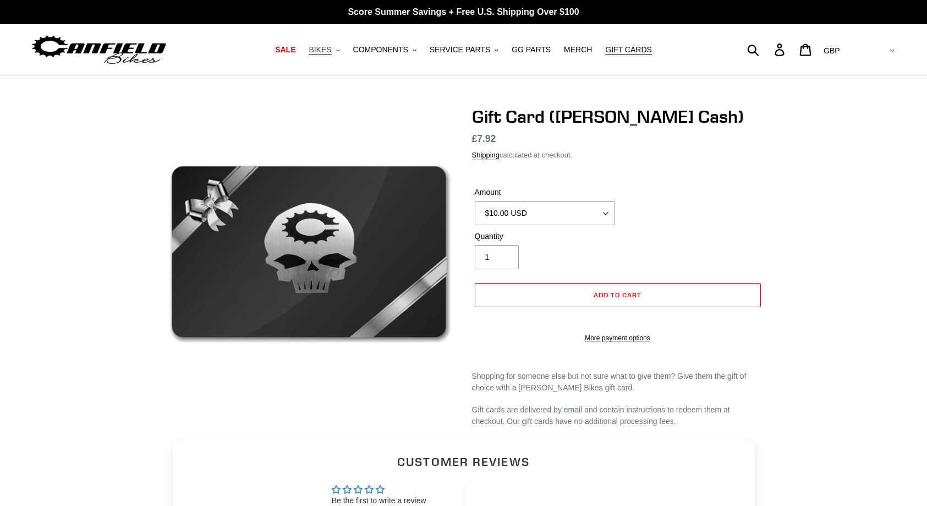
click at [327, 50] on span "BIKES" at bounding box center [320, 49] width 23 height 9
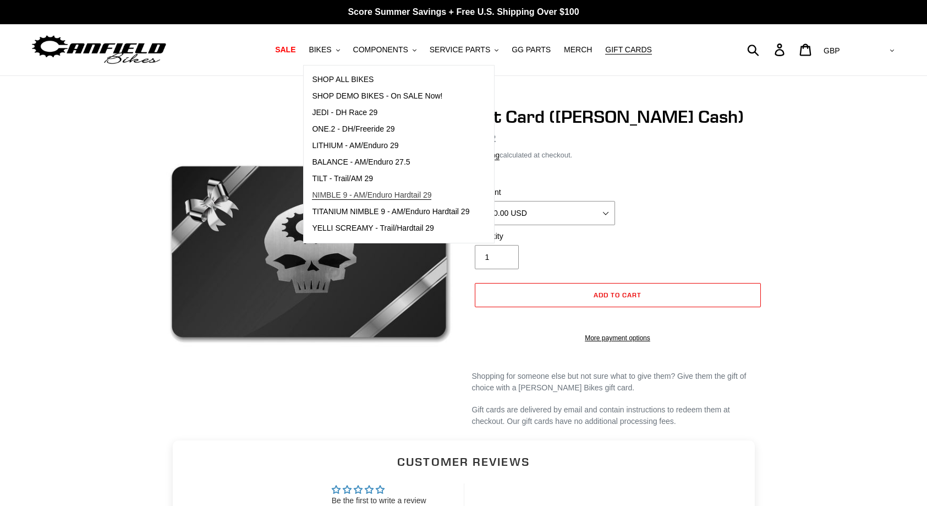
click at [371, 194] on span "NIMBLE 9 - AM/Enduro Hardtail 29" at bounding box center [371, 194] width 119 height 9
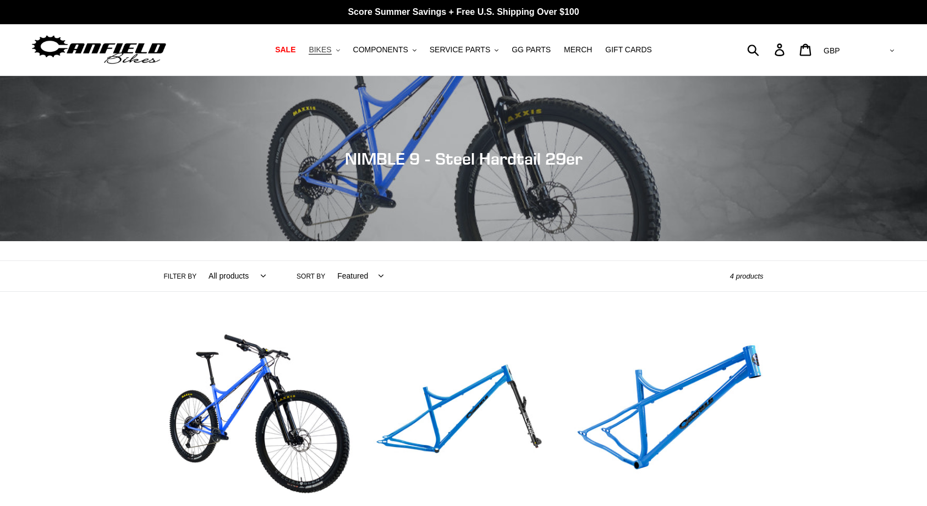
click at [345, 54] on button "BIKES .cls-1{fill:#231f20}" at bounding box center [324, 49] width 42 height 15
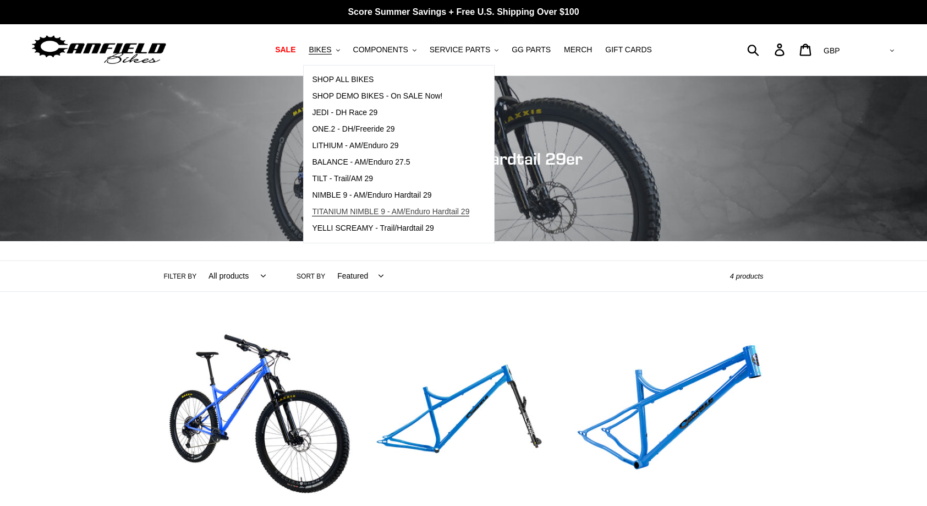
click at [398, 210] on span "TITANIUM NIMBLE 9 - AM/Enduro Hardtail 29" at bounding box center [390, 211] width 157 height 9
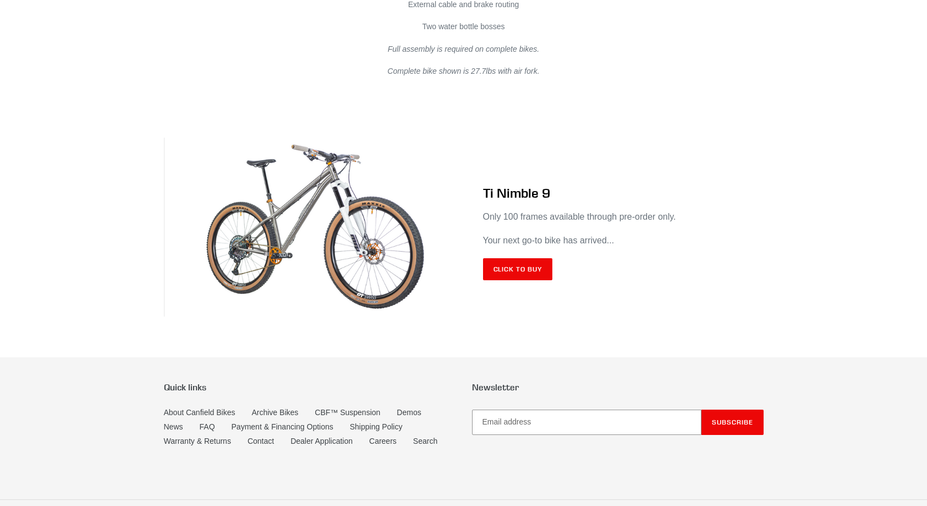
scroll to position [6496, 0]
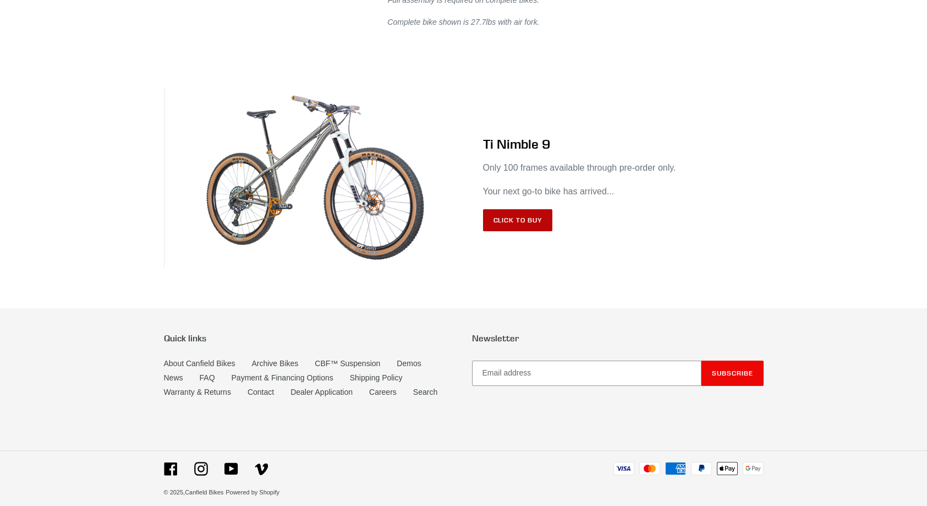
click at [500, 216] on link "Click to Buy" at bounding box center [518, 220] width 70 height 22
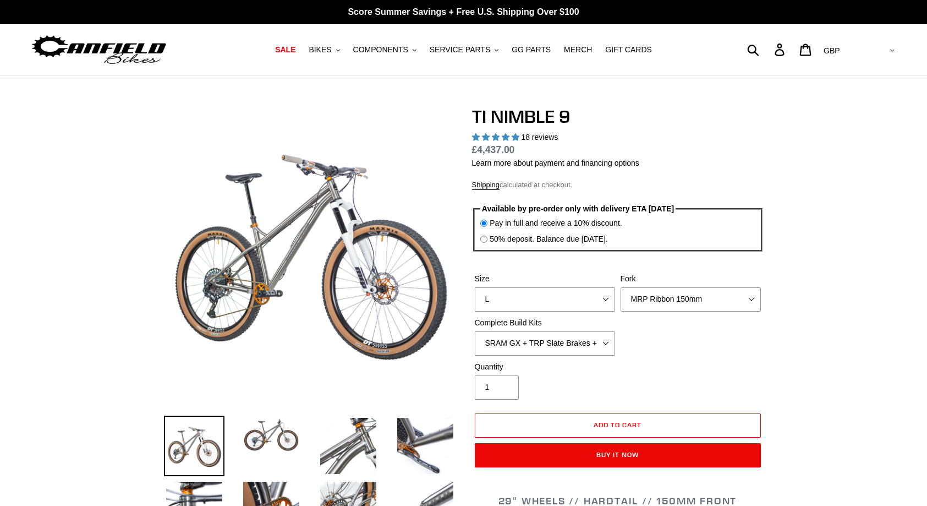
select select "highest-rating"
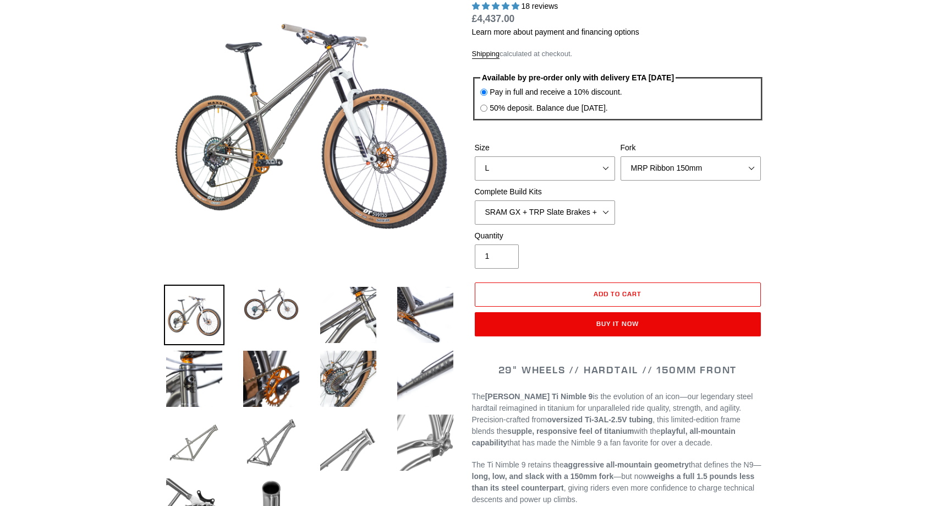
scroll to position [168, 0]
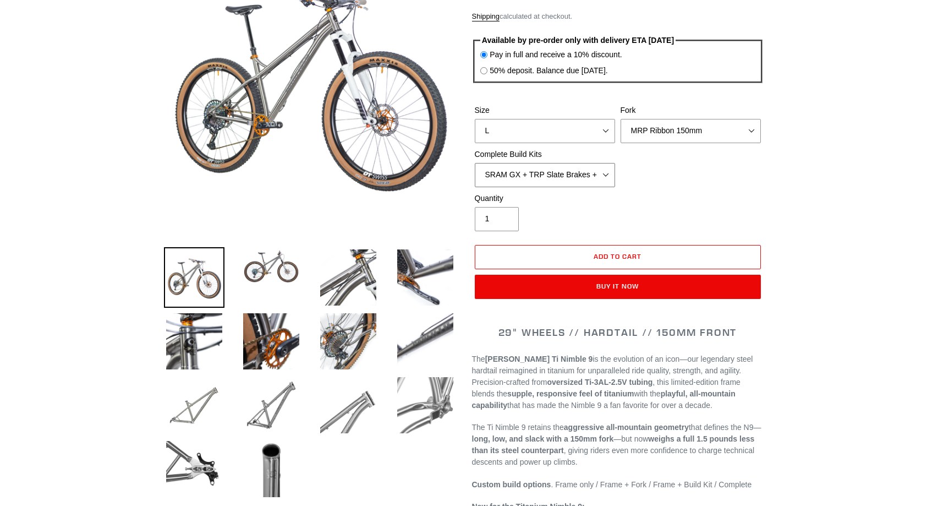
click at [475, 163] on select "SRAM GX + TRP Slate Brakes + Rotors + e13 LG-1 Wheels SHIMANO XT + SHIMANO brak…" at bounding box center [545, 175] width 140 height 24
select select "SRAM XO + Guide Brakes + Rotors + Atomik AL Wheels"
click option "SRAM XO + Guide Brakes + Rotors + Atomik AL Wheels" at bounding box center [0, 0] width 0 height 0
click at [621, 119] on select "MRP Ribbon 150mm RockShox Lyrik 150mm Fox Factory 36 150mm Cane Creek Helm 150m…" at bounding box center [691, 131] width 140 height 24
click option "Cane Creek Helm 150mm" at bounding box center [0, 0] width 0 height 0
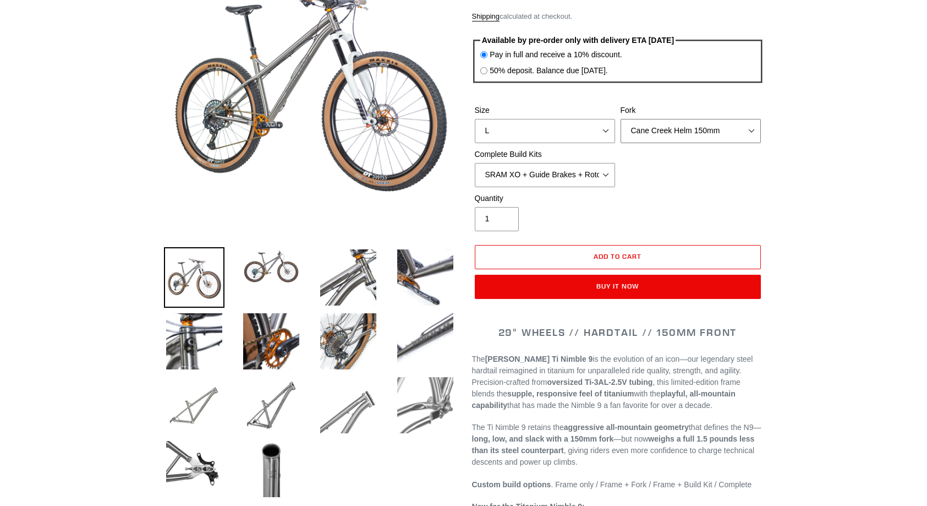
click at [621, 119] on select "MRP Ribbon 150mm RockShox Lyrik 150mm Fox Factory 36 150mm Cane Creek Helm 150m…" at bounding box center [691, 131] width 140 height 24
select select "RockShox Lyrik 150mm"
click option "RockShox Lyrik 150mm" at bounding box center [0, 0] width 0 height 0
click at [677, 181] on div "Size S M L XL / XXL (Specify at checkout) Fork MRP Ribbon 150mm RockShox Lyrik …" at bounding box center [618, 149] width 292 height 88
click at [475, 163] on select "SRAM GX + TRP Slate Brakes + Rotors + e13 LG-1 Wheels SHIMANO XT + SHIMANO brak…" at bounding box center [545, 175] width 140 height 24
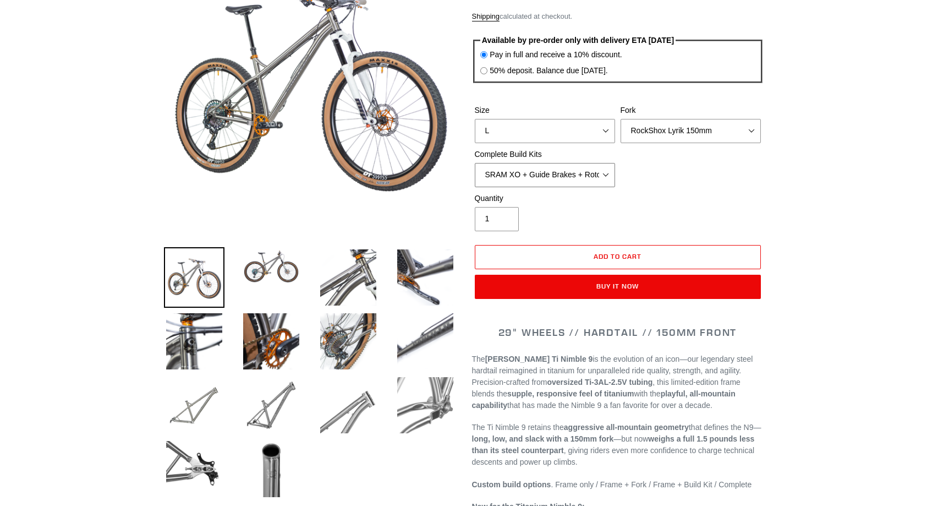
select select "SHIMANO XTR + HOPE Brakes + DT Swiss Carbon Wheels"
click option "SHIMANO XTR + HOPE Brakes + DT Swiss Carbon Wheels" at bounding box center [0, 0] width 0 height 0
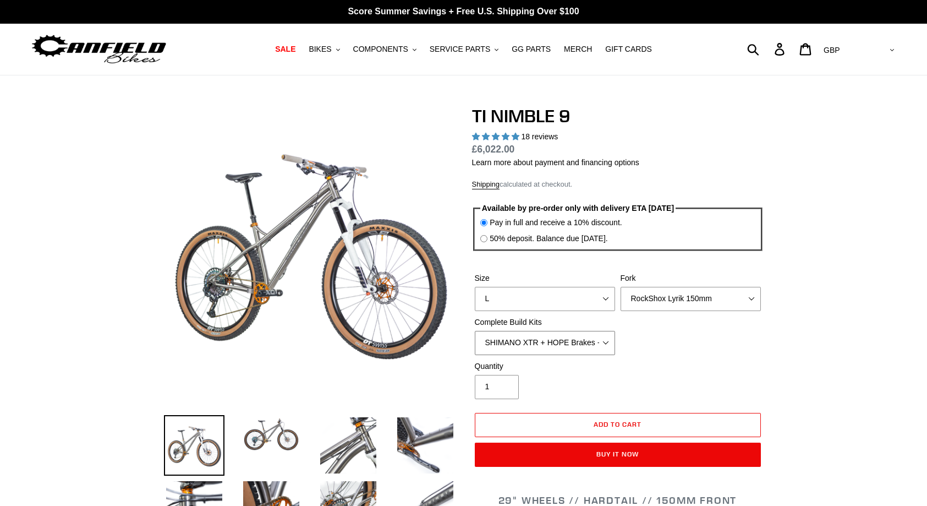
scroll to position [0, 0]
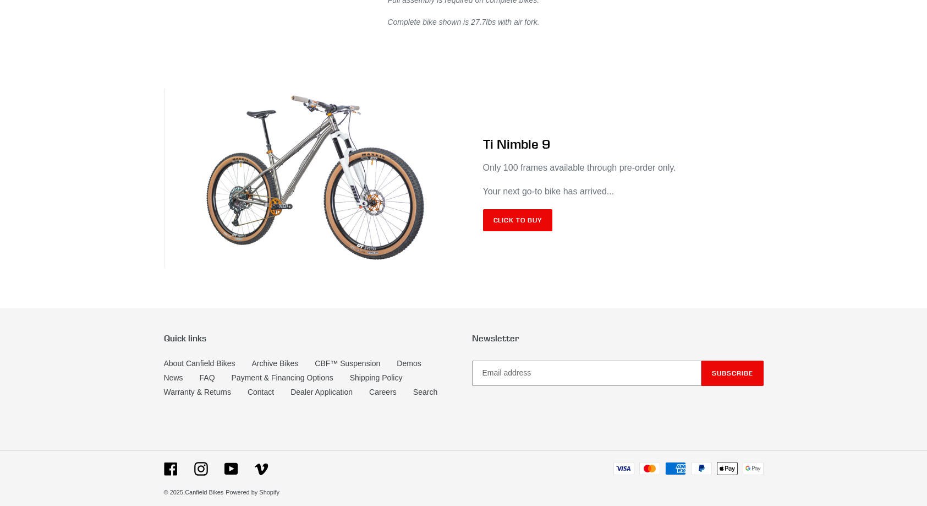
scroll to position [6496, 0]
